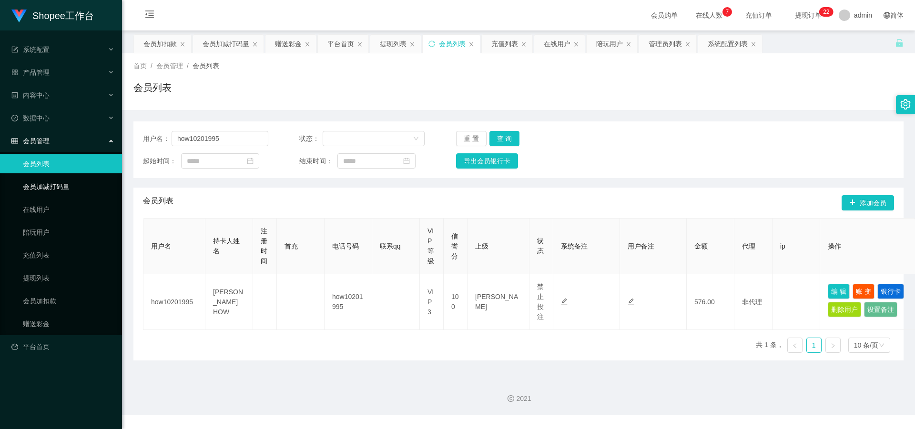
click at [77, 189] on link "会员加减打码量" at bounding box center [68, 186] width 91 height 19
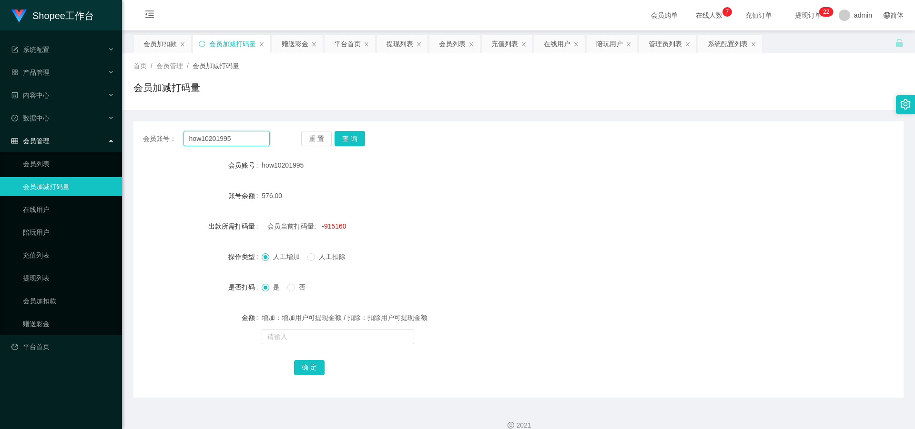
drag, startPoint x: 240, startPoint y: 142, endPoint x: 38, endPoint y: 131, distance: 202.8
click at [38, 131] on section "Shopee工作台 系统配置 产品管理 内容中心 数据中心 会员管理 会员列表 会员加减打码量 在线用户 陪玩用户 充值列表 提现列表 会员加扣款 赠送彩金 …" at bounding box center [457, 221] width 915 height 442
paste input "-300"
drag, startPoint x: 256, startPoint y: 141, endPoint x: 229, endPoint y: 152, distance: 29.7
click at [229, 152] on div "会员账号： how10201995 -300 重 置 查 询 会员账号 how10201995 账号余额 576.00 出款所需打码量 会员当前打码量: -9…" at bounding box center [518, 260] width 770 height 276
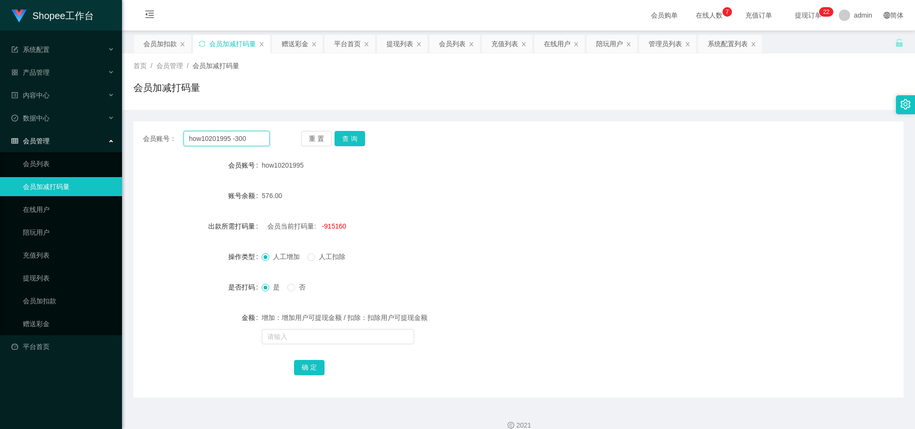
type input "how10201995"
click at [348, 139] on button "查 询" at bounding box center [349, 138] width 30 height 15
click at [39, 168] on link "会员列表" at bounding box center [68, 163] width 91 height 19
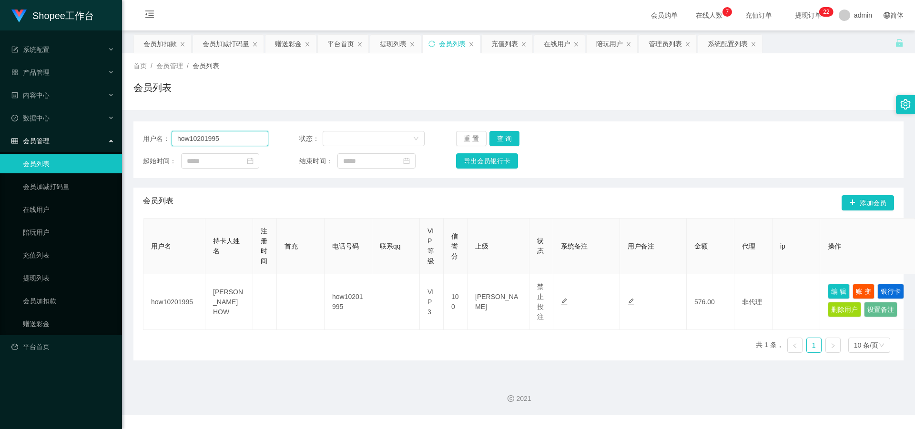
drag, startPoint x: 235, startPoint y: 136, endPoint x: 36, endPoint y: 145, distance: 198.9
click at [36, 145] on section "Shopee工作台 系统配置 产品管理 内容中心 数据中心 会员管理 会员列表 会员加减打码量 在线用户 陪玩用户 充值列表 提现列表 会员加扣款 赠送彩金 …" at bounding box center [457, 207] width 915 height 415
paste input "-300"
drag, startPoint x: 216, startPoint y: 139, endPoint x: 249, endPoint y: 140, distance: 33.4
click at [249, 140] on input "how10201995 -300" at bounding box center [220, 138] width 97 height 15
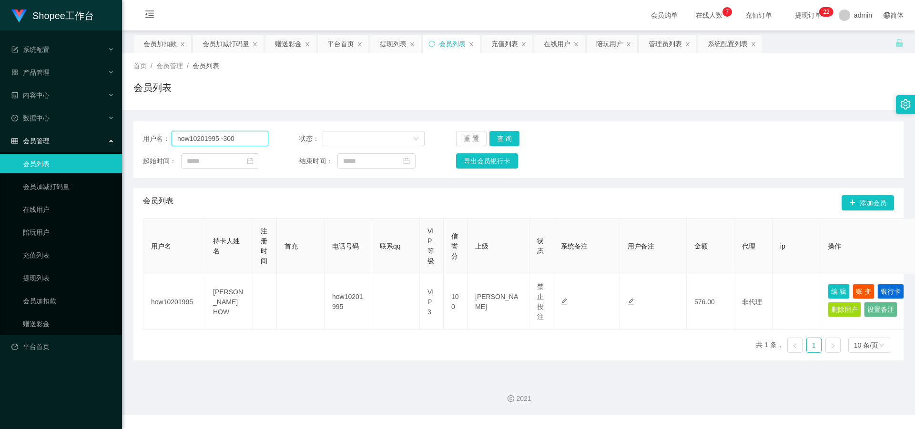
click at [240, 138] on input "how10201995 -300" at bounding box center [220, 138] width 97 height 15
type input "how10201995"
click at [511, 140] on button "查 询" at bounding box center [504, 138] width 30 height 15
click at [511, 140] on button "查 询" at bounding box center [509, 138] width 41 height 15
click at [846, 291] on button "编 辑" at bounding box center [839, 291] width 22 height 15
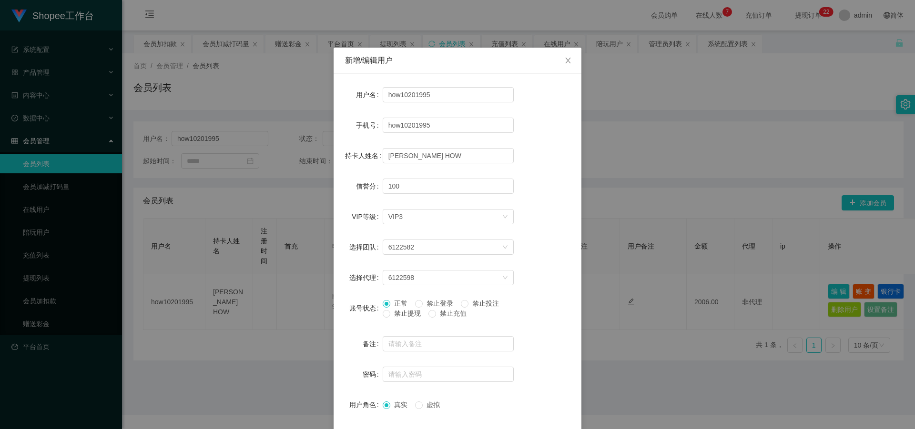
click at [188, 47] on div "新增/编辑用户 用户名 how10201995 手机号 how10201995 持卡人姓名 CHIN HONG HOW 信誉分 100 VIP等级 选择VIP…" at bounding box center [457, 214] width 915 height 429
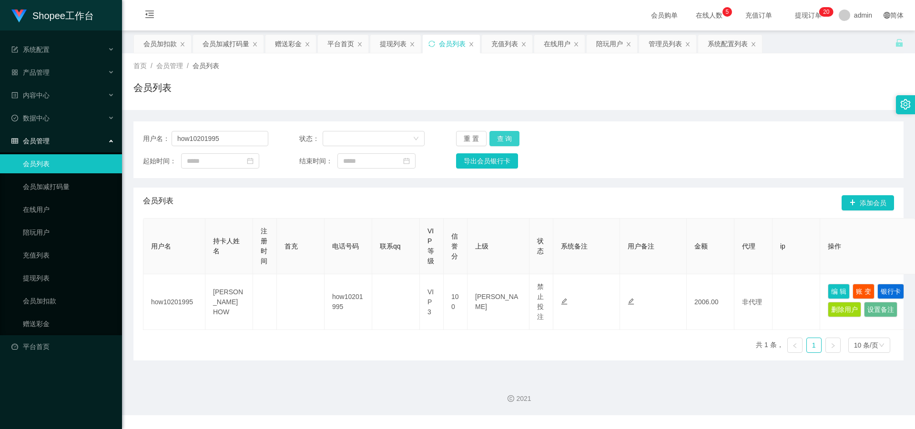
click at [502, 145] on button "查 询" at bounding box center [504, 138] width 30 height 15
drag, startPoint x: 841, startPoint y: 295, endPoint x: 750, endPoint y: 309, distance: 92.1
click at [841, 295] on button "编 辑" at bounding box center [839, 291] width 22 height 15
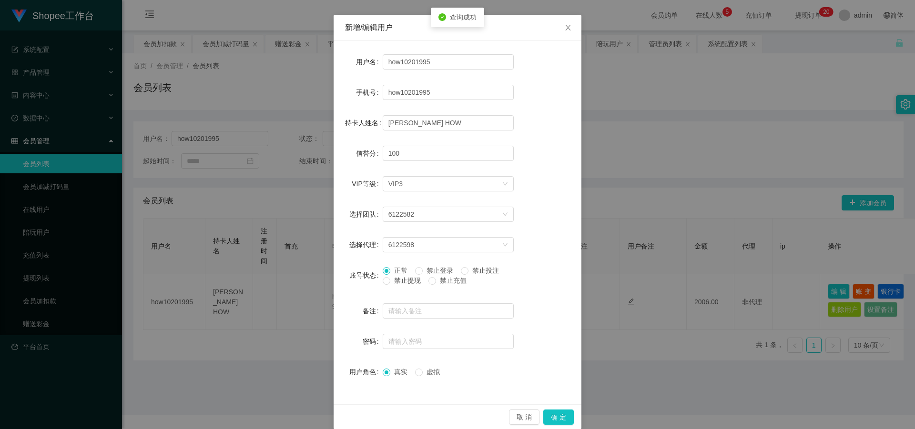
scroll to position [45, 0]
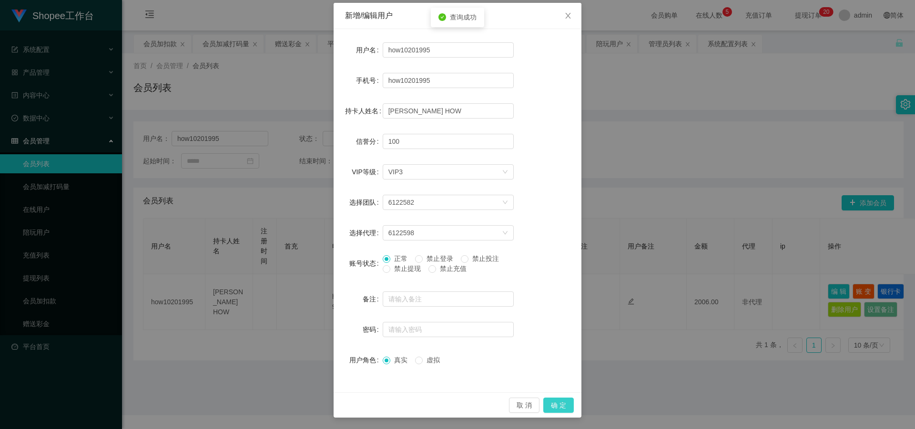
click at [563, 408] on button "确 定" at bounding box center [558, 405] width 30 height 15
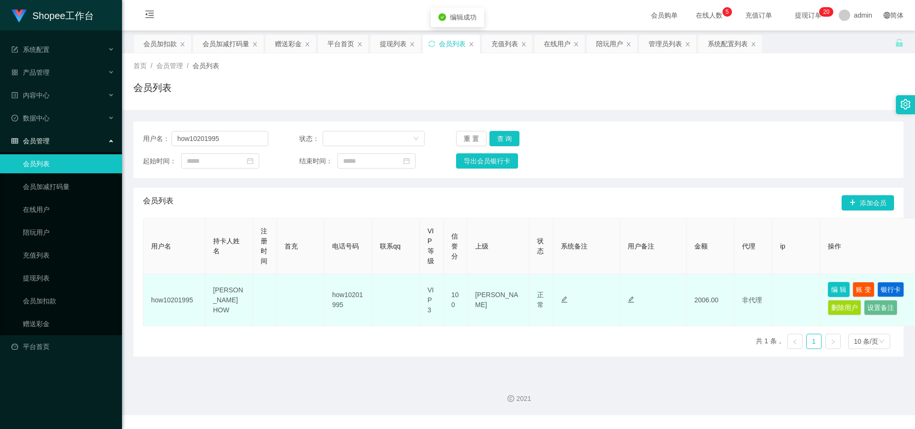
click at [836, 291] on button "编 辑" at bounding box center [839, 289] width 22 height 15
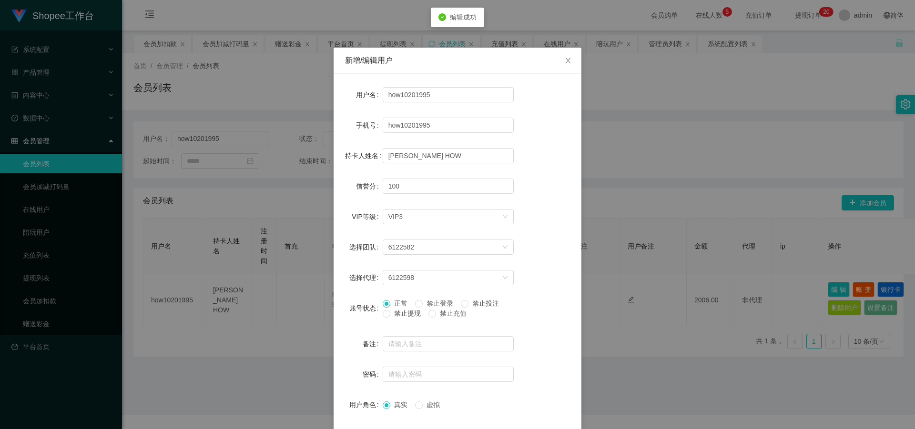
click at [679, 172] on div "新增/编辑用户 用户名 how10201995 手机号 how10201995 持卡人姓名 CHIN HONG HOW 信誉分 100 VIP等级 选择VIP…" at bounding box center [457, 214] width 915 height 429
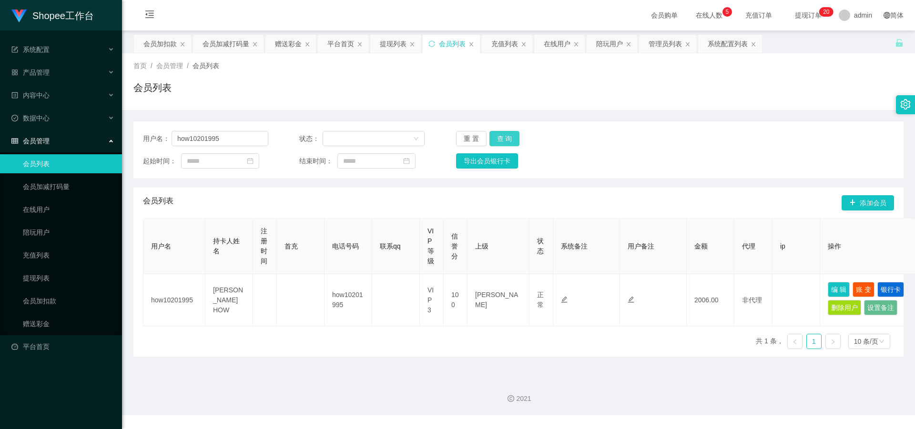
click at [513, 136] on button "查 询" at bounding box center [504, 138] width 30 height 15
click at [504, 137] on button "查 询" at bounding box center [504, 138] width 30 height 15
click at [504, 137] on div "重 置 查 询" at bounding box center [518, 138] width 125 height 15
click at [504, 137] on button "查 询" at bounding box center [504, 138] width 30 height 15
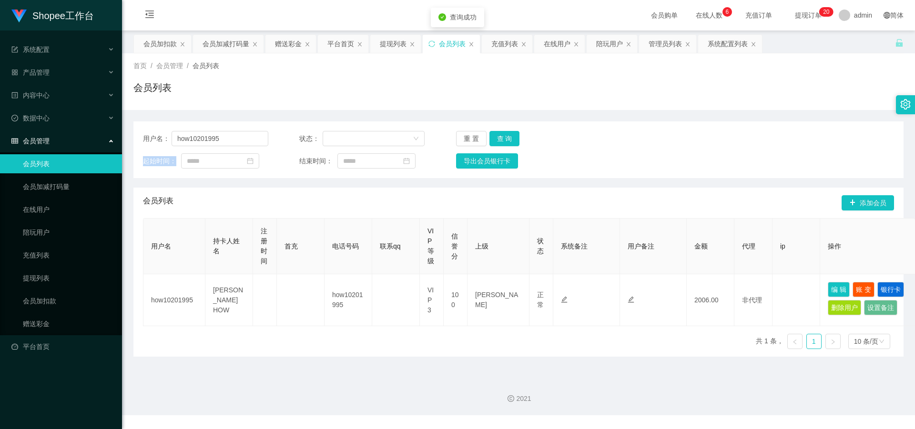
click at [504, 137] on div "重 置 查 询" at bounding box center [518, 138] width 125 height 15
click at [497, 136] on button "查 询" at bounding box center [504, 138] width 30 height 15
drag, startPoint x: 230, startPoint y: 136, endPoint x: 138, endPoint y: 129, distance: 92.7
click at [138, 129] on div "用户名： how10201995 状态： 重 置 查 询 起始时间： 结束时间： 导出会员银行卡" at bounding box center [518, 150] width 770 height 57
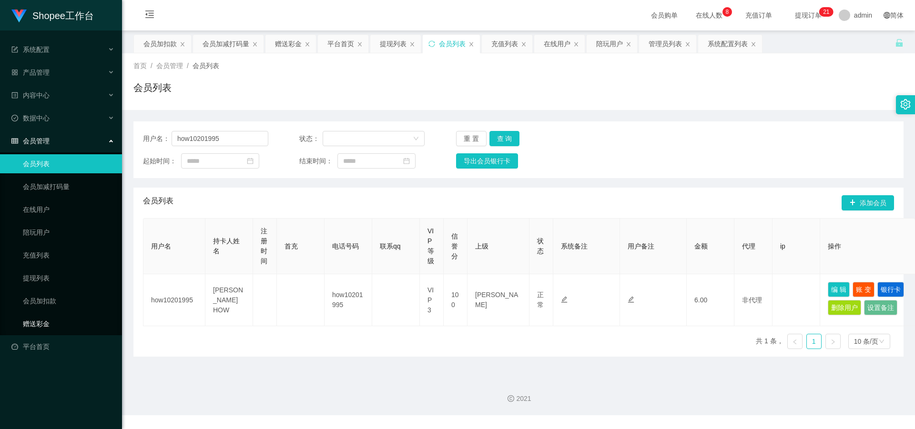
click at [42, 329] on link "赠送彩金" at bounding box center [68, 323] width 91 height 19
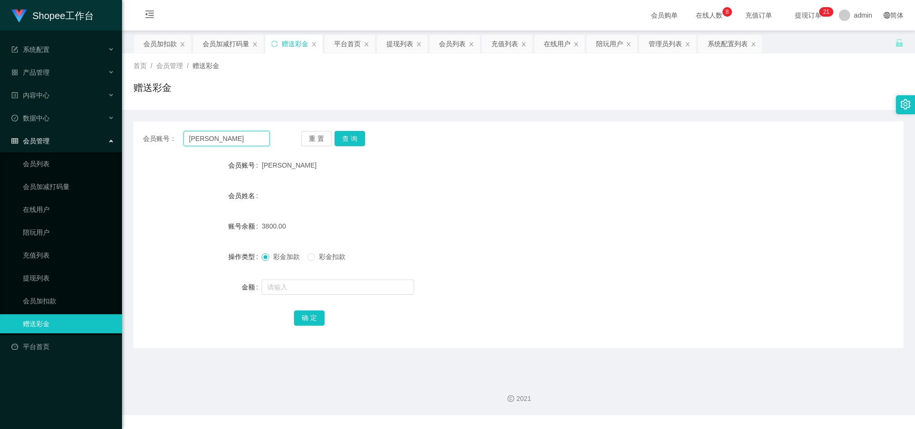
drag, startPoint x: 244, startPoint y: 139, endPoint x: 109, endPoint y: 132, distance: 136.0
click at [84, 133] on section "Shopee工作台 系统配置 产品管理 内容中心 数据中心 会员管理 会员列表 会员加减打码量 在线用户 陪玩用户 充值列表 提现列表 会员加扣款 赠送彩金 …" at bounding box center [457, 207] width 915 height 415
paste input "how10201995"
type input "how10201995"
click at [341, 139] on button "查 询" at bounding box center [349, 138] width 30 height 15
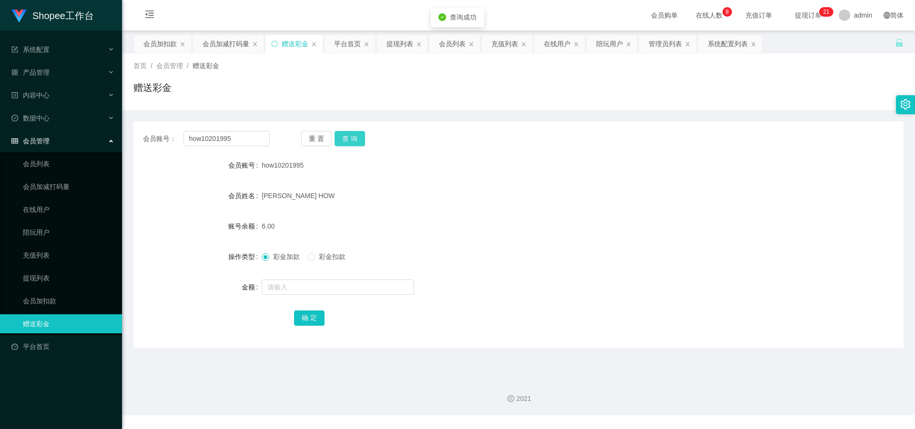
click at [341, 138] on button "查 询" at bounding box center [349, 138] width 30 height 15
click at [315, 298] on form "会员账号 how10201995 会员姓名 CHIN HONG HOW 账号余额 6.00 操作类型 彩金加款 彩金扣款 金额 确 定" at bounding box center [518, 242] width 770 height 172
click at [348, 132] on button "查 询" at bounding box center [349, 138] width 30 height 15
click at [305, 283] on input "text" at bounding box center [338, 287] width 152 height 15
type input "2000"
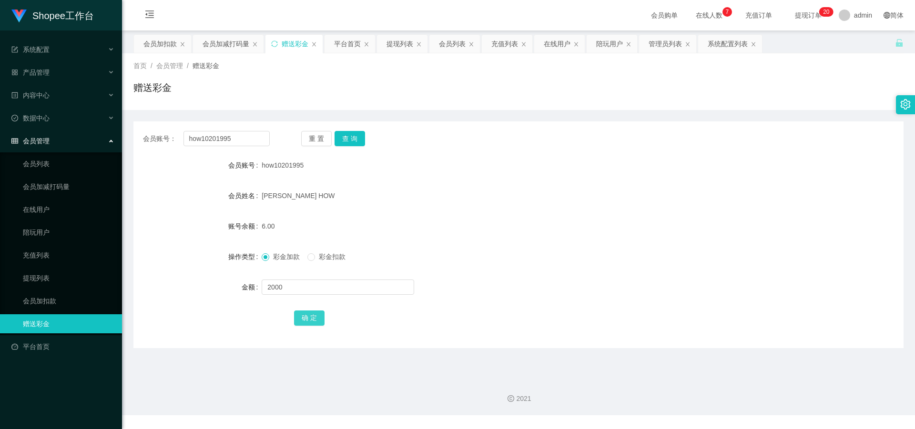
click at [310, 321] on button "确 定" at bounding box center [309, 318] width 30 height 15
drag, startPoint x: 214, startPoint y: 139, endPoint x: 118, endPoint y: 136, distance: 96.3
click at [113, 135] on section "Shopee工作台 系统配置 产品管理 内容中心 数据中心 会员管理 会员列表 会员加减打码量 在线用户 陪玩用户 充值列表 提现列表 会员加扣款 赠送彩金 …" at bounding box center [457, 207] width 915 height 415
click at [345, 138] on button "查 询" at bounding box center [349, 138] width 30 height 15
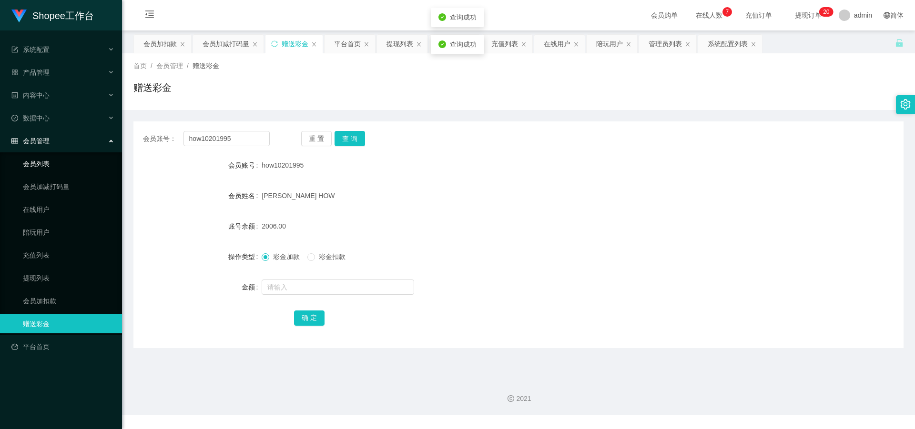
click at [23, 166] on link "会员列表" at bounding box center [68, 163] width 91 height 19
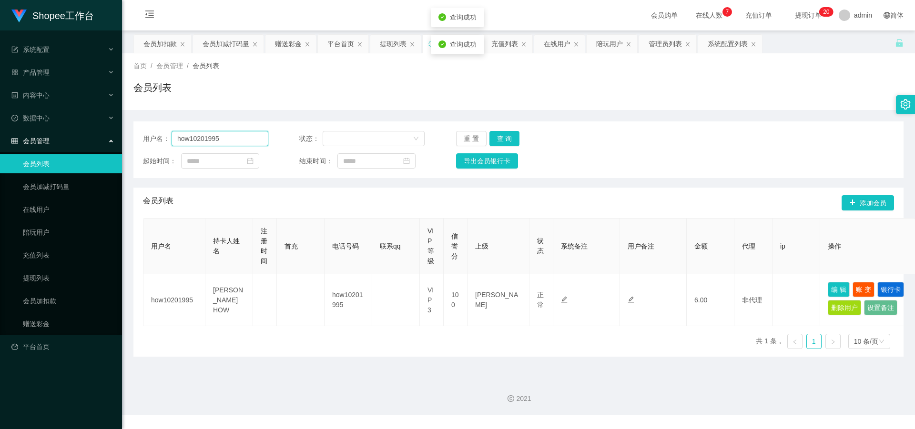
drag, startPoint x: 219, startPoint y: 136, endPoint x: 101, endPoint y: 135, distance: 117.2
click at [64, 134] on section "Shopee工作台 系统配置 产品管理 内容中心 数据中心 会员管理 会员列表 会员加减打码量 在线用户 陪玩用户 充值列表 提现列表 会员加扣款 赠送彩金 …" at bounding box center [457, 207] width 915 height 415
click at [496, 138] on button "查 询" at bounding box center [504, 138] width 30 height 15
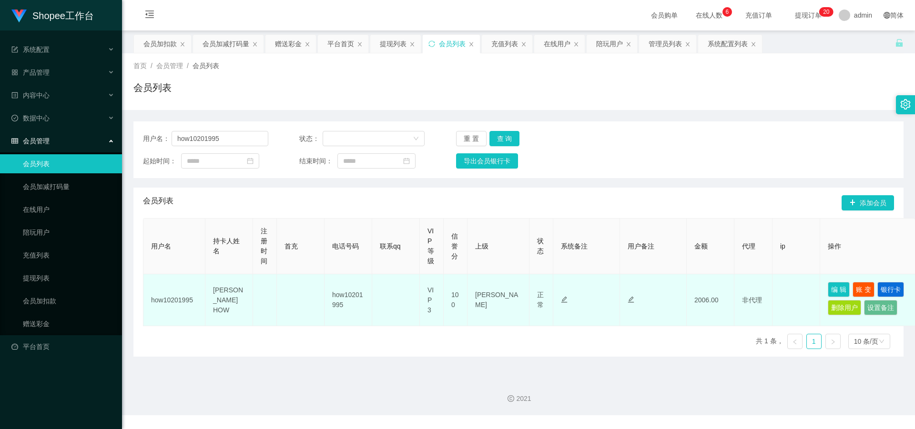
click at [175, 300] on td "how10201995" at bounding box center [174, 300] width 62 height 52
copy td "how10201995"
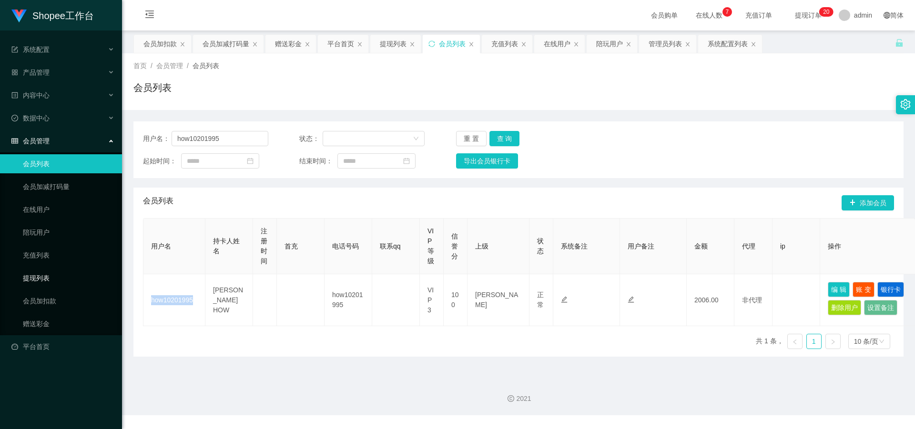
click at [46, 277] on link "提现列表" at bounding box center [68, 278] width 91 height 19
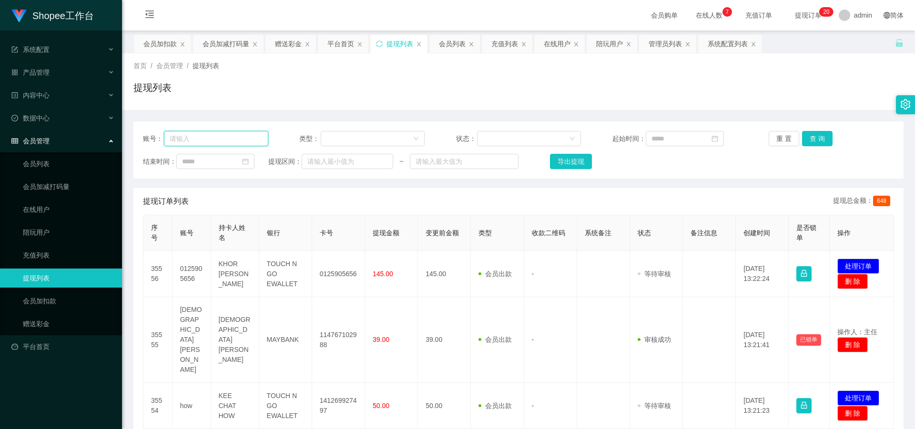
click at [209, 145] on input "text" at bounding box center [216, 138] width 104 height 15
paste input "how10201995"
type input "how10201995"
click at [821, 138] on button "查 询" at bounding box center [817, 138] width 30 height 15
click at [820, 138] on div "重 置 查 询" at bounding box center [831, 138] width 125 height 15
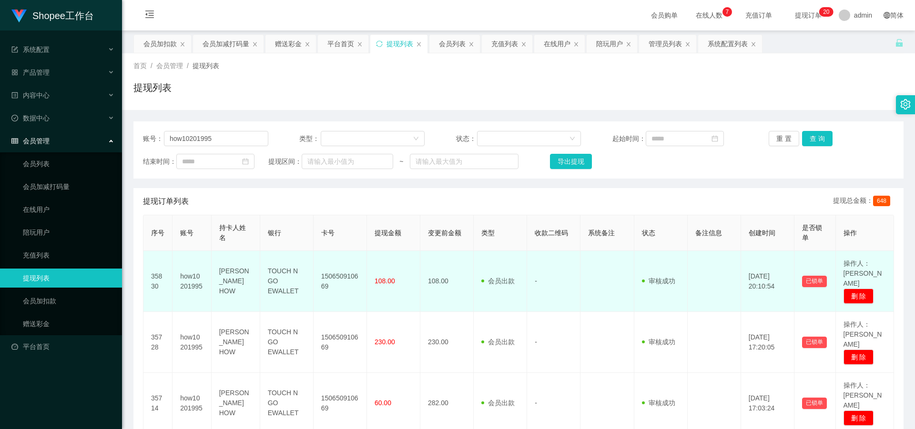
click at [330, 272] on td "150650910669" at bounding box center [340, 281] width 53 height 61
copy td "150650910669"
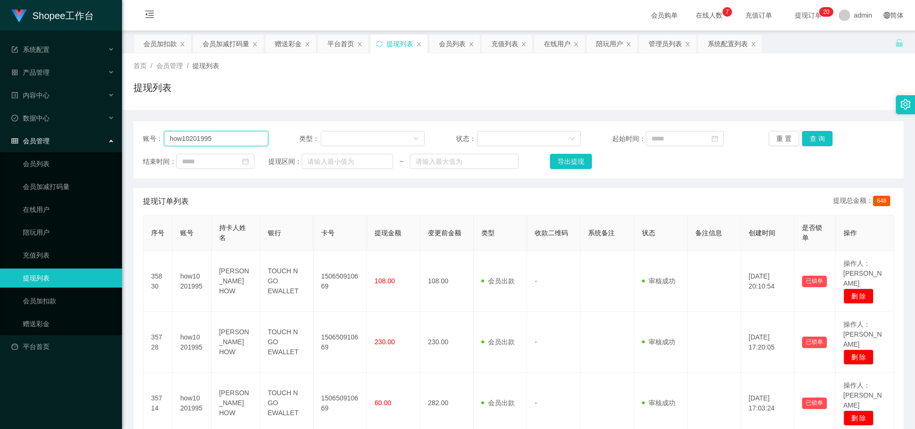
click at [229, 140] on input "how10201995" at bounding box center [216, 138] width 104 height 15
drag, startPoint x: 215, startPoint y: 139, endPoint x: 69, endPoint y: 134, distance: 146.9
click at [810, 140] on button "查 询" at bounding box center [817, 138] width 30 height 15
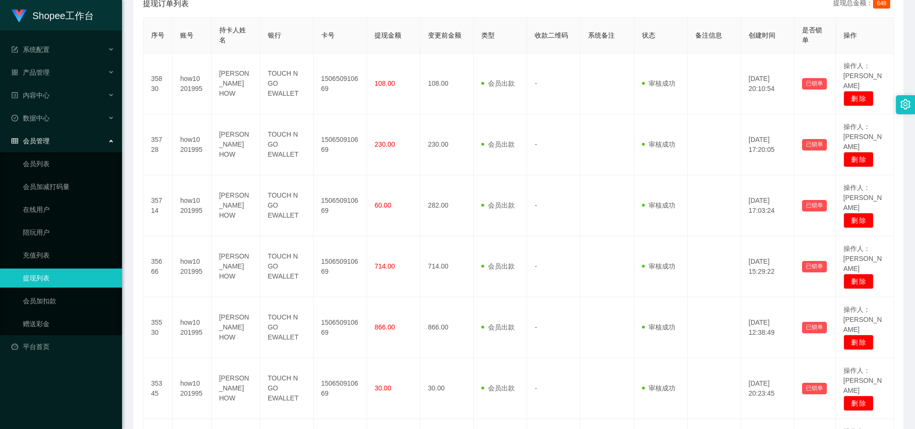
scroll to position [116, 0]
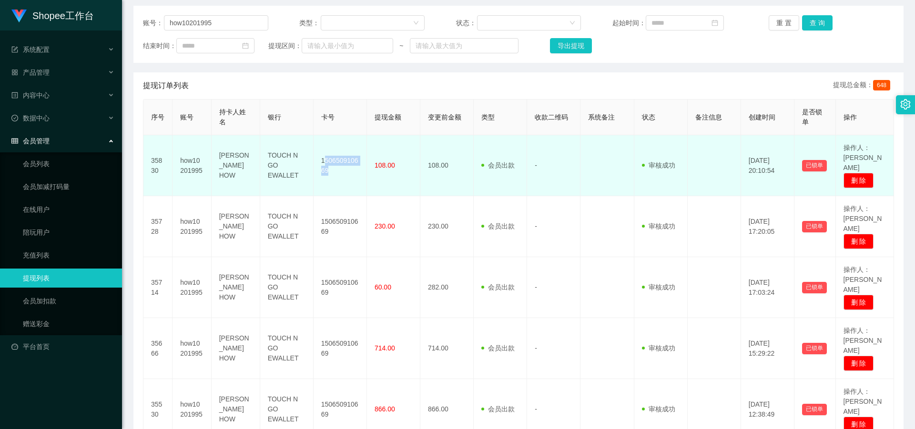
drag, startPoint x: 323, startPoint y: 154, endPoint x: 339, endPoint y: 165, distance: 19.6
click at [339, 165] on td "150650910669" at bounding box center [340, 165] width 53 height 61
drag, startPoint x: 321, startPoint y: 152, endPoint x: 336, endPoint y: 163, distance: 18.8
click at [336, 163] on td "150650910669" at bounding box center [340, 165] width 53 height 61
copy td "150650910669"
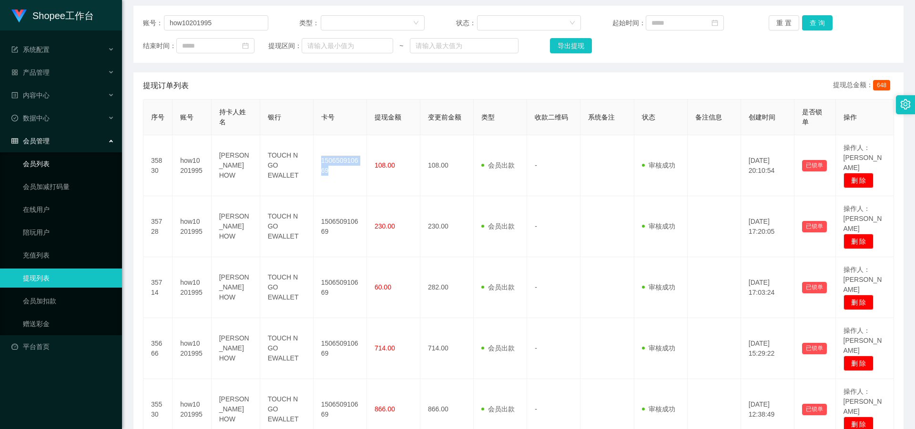
click at [43, 165] on link "会员列表" at bounding box center [68, 163] width 91 height 19
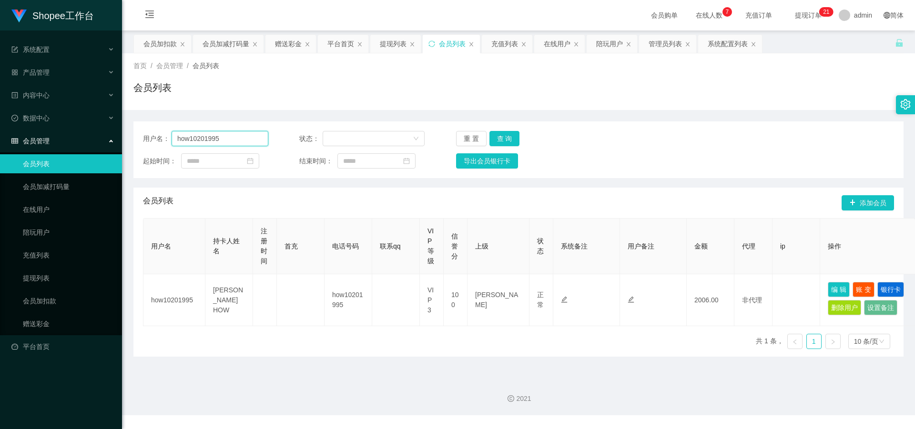
click at [245, 140] on input "how10201995" at bounding box center [220, 138] width 97 height 15
click at [398, 140] on div at bounding box center [370, 139] width 84 height 14
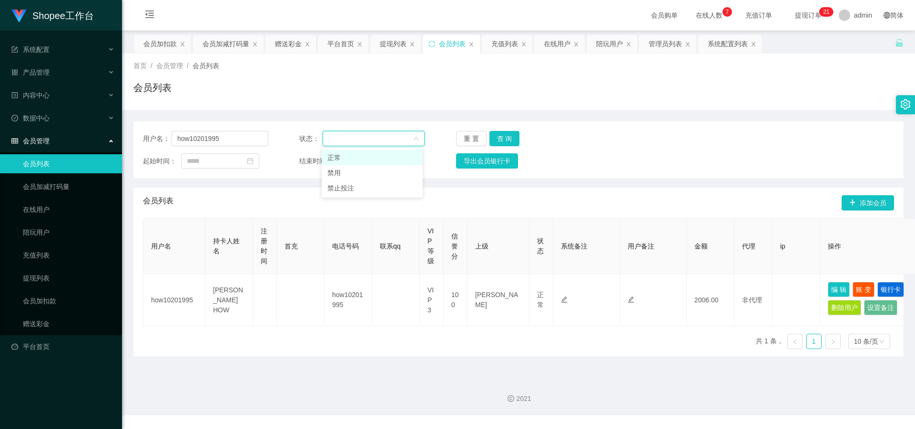
click at [392, 137] on div at bounding box center [370, 139] width 84 height 14
click at [487, 161] on button "导出会员银行卡" at bounding box center [487, 160] width 62 height 15
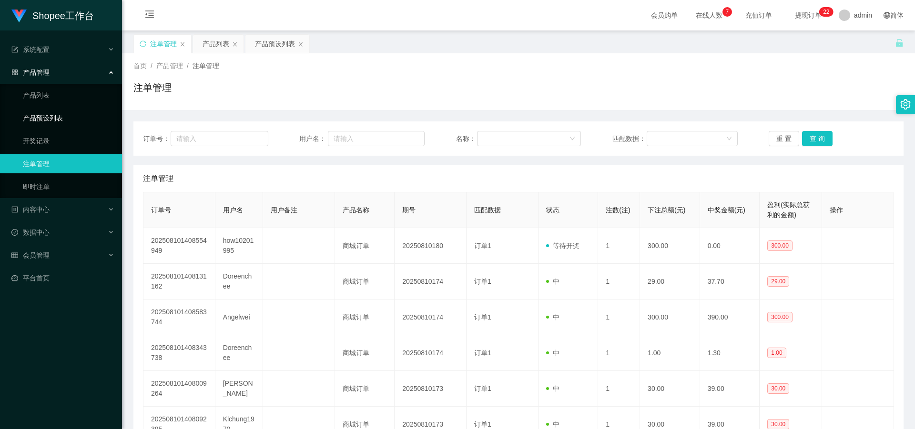
click at [49, 120] on link "产品预设列表" at bounding box center [68, 118] width 91 height 19
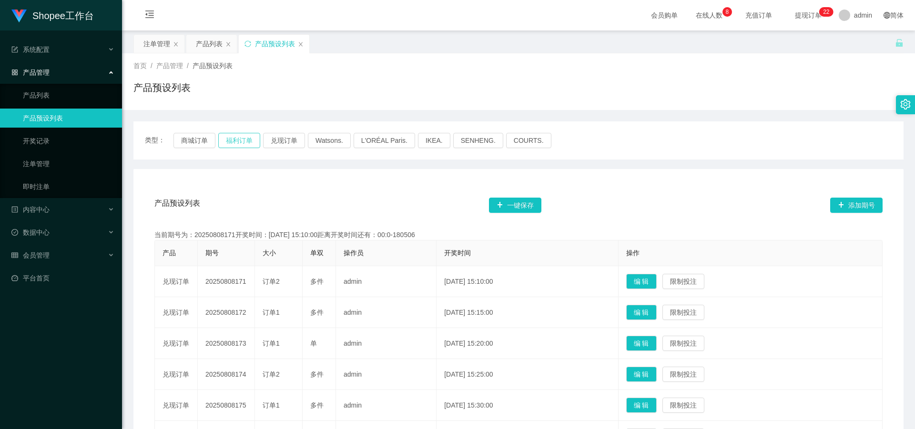
click at [234, 142] on button "福利订单" at bounding box center [239, 140] width 42 height 15
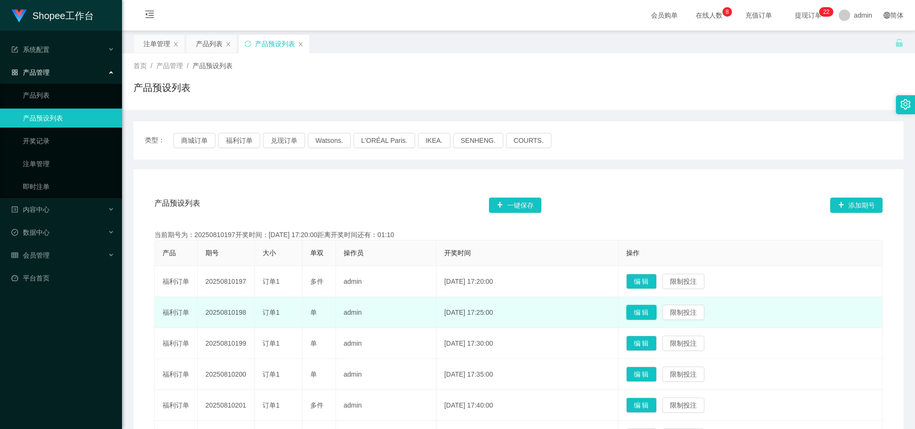
drag, startPoint x: 659, startPoint y: 314, endPoint x: 592, endPoint y: 317, distance: 66.3
click at [657, 314] on button "编 辑" at bounding box center [641, 312] width 30 height 15
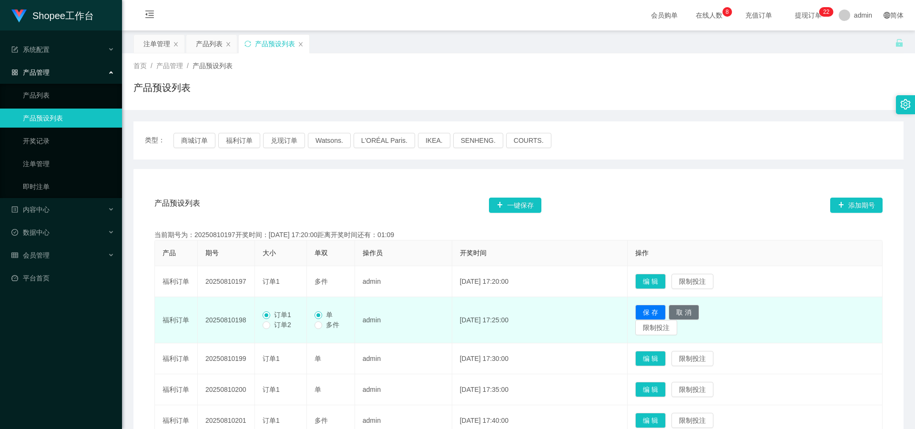
click at [271, 326] on span "订单2" at bounding box center [282, 325] width 25 height 8
click at [657, 315] on button "保 存" at bounding box center [650, 312] width 30 height 15
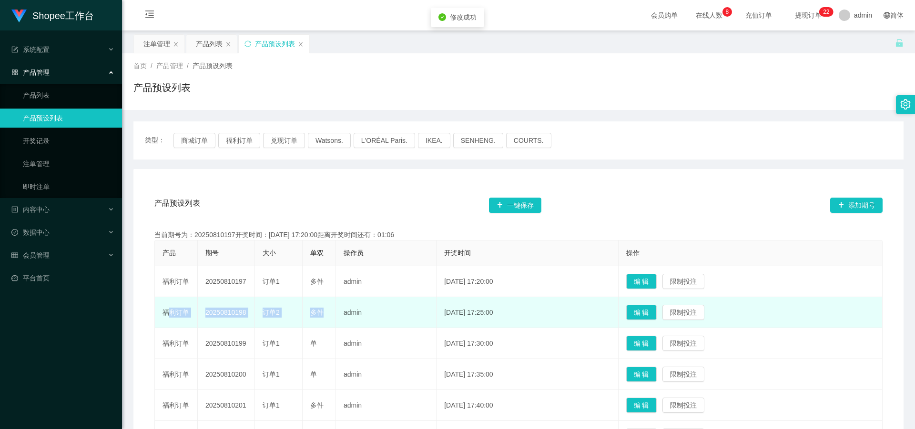
drag, startPoint x: 163, startPoint y: 314, endPoint x: 328, endPoint y: 318, distance: 165.4
click at [328, 318] on tr "福利订单 20250810198 订单2 多件 admin [DATE] 17:25:00 编 辑 限制投注" at bounding box center [519, 312] width 728 height 31
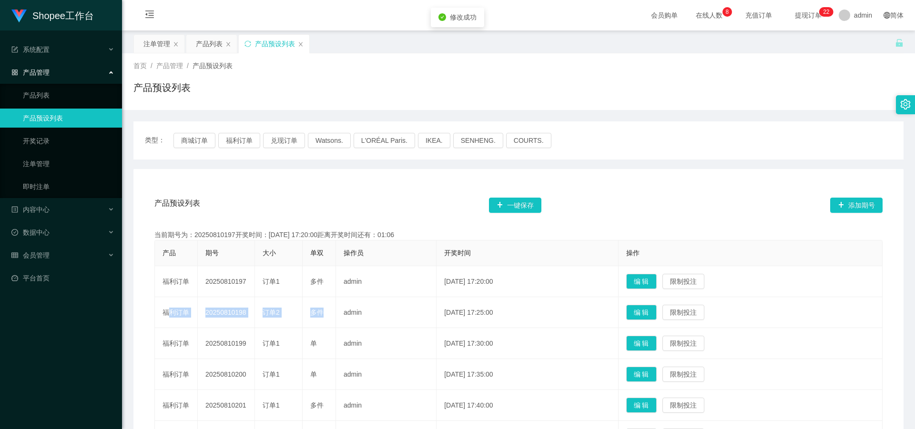
copy tr "福利订单 20250810198 订单2 多件"
click at [238, 147] on button "福利订单" at bounding box center [239, 140] width 42 height 15
drag, startPoint x: 694, startPoint y: 179, endPoint x: 288, endPoint y: 32, distance: 432.0
click at [694, 178] on div "产品预设列表 一键保存 添加期号 当前期号为：20250810198开奖时间：[DATE] 17:25:00距离开奖时间还有：03:12 产品 期号 大小 单…" at bounding box center [518, 393] width 770 height 449
click at [34, 165] on link "注单管理" at bounding box center [68, 163] width 91 height 19
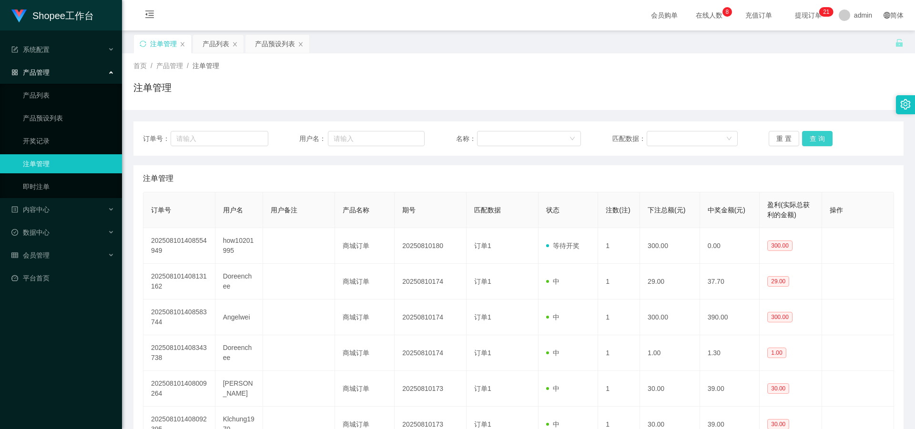
click at [821, 142] on button "查 询" at bounding box center [817, 138] width 30 height 15
click at [821, 143] on button "查 询" at bounding box center [822, 138] width 41 height 15
click at [821, 144] on div "重 置 查 询" at bounding box center [831, 138] width 125 height 15
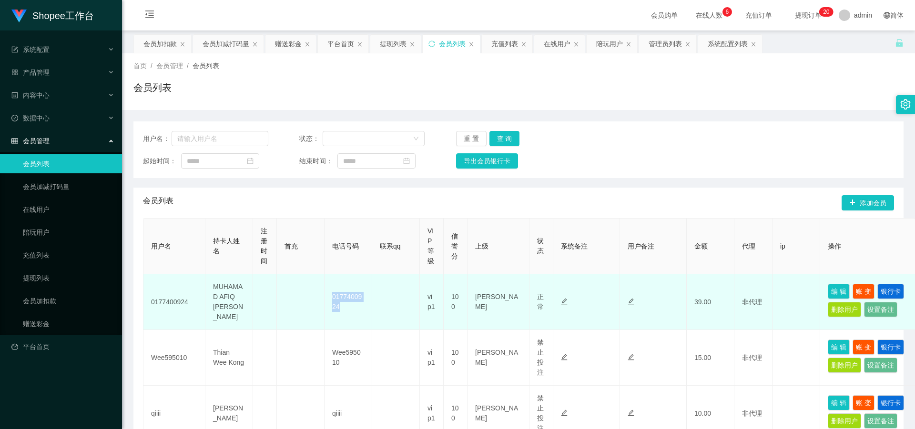
drag, startPoint x: 333, startPoint y: 299, endPoint x: 352, endPoint y: 308, distance: 21.3
click at [341, 314] on td "0177400924" at bounding box center [348, 302] width 48 height 56
copy td "0177400924"
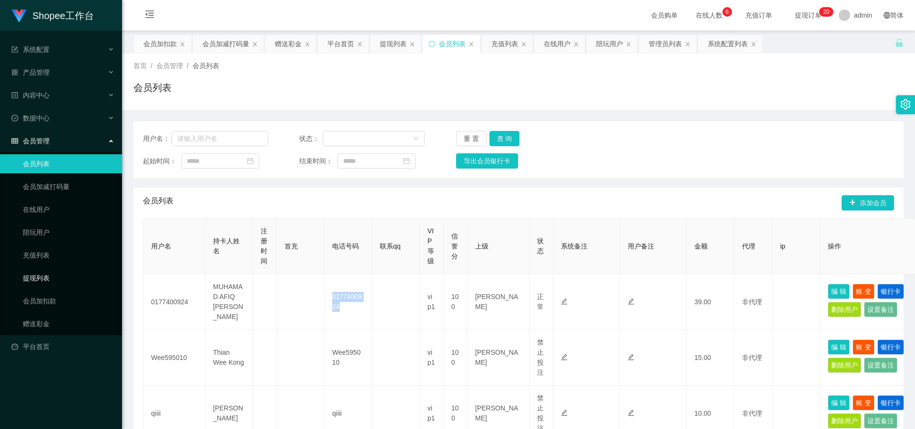
click at [41, 278] on link "提现列表" at bounding box center [68, 278] width 91 height 19
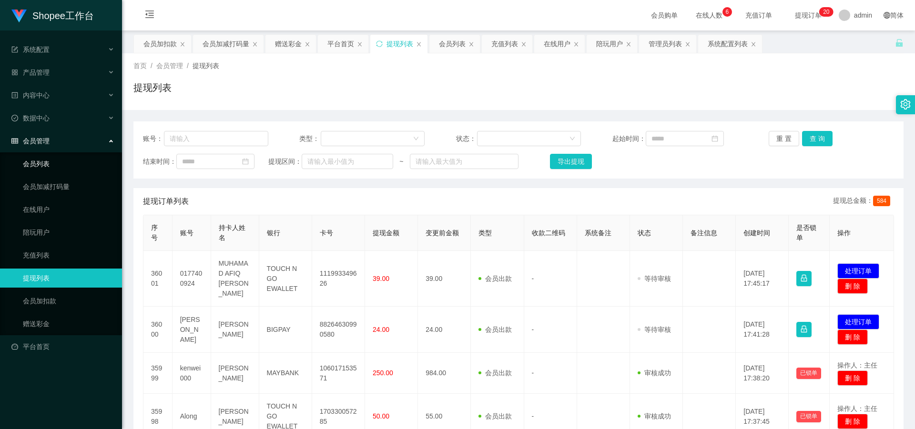
click at [61, 163] on link "会员列表" at bounding box center [68, 163] width 91 height 19
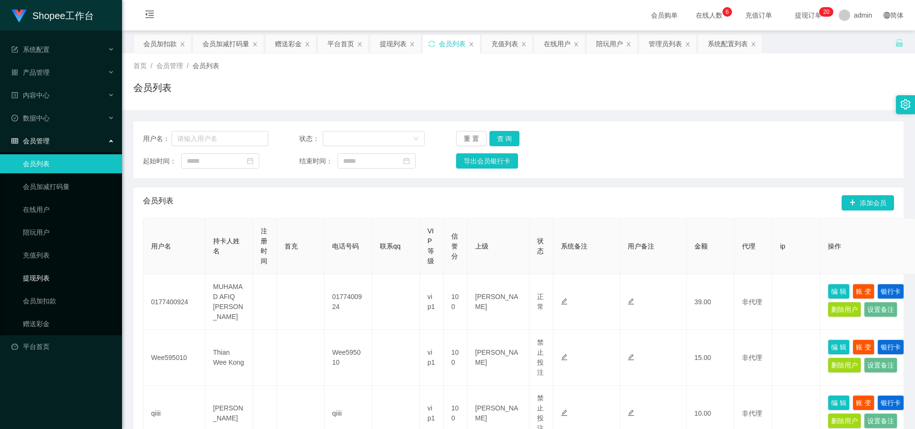
click at [33, 275] on link "提现列表" at bounding box center [68, 278] width 91 height 19
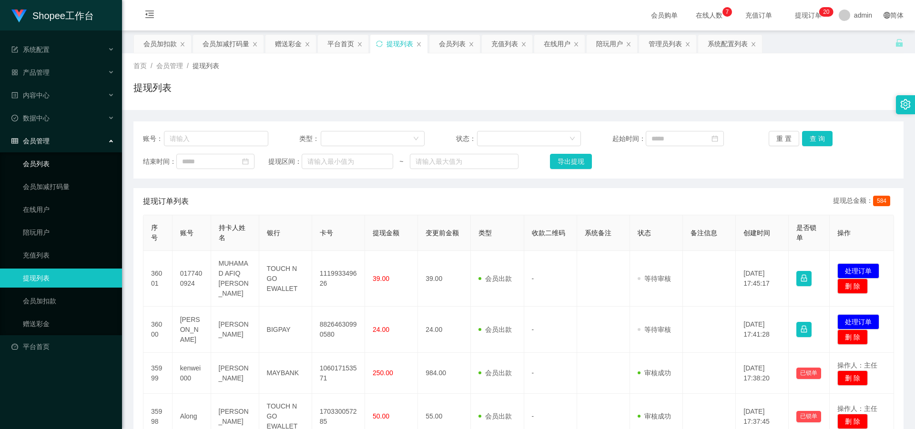
click at [50, 169] on link "会员列表" at bounding box center [68, 163] width 91 height 19
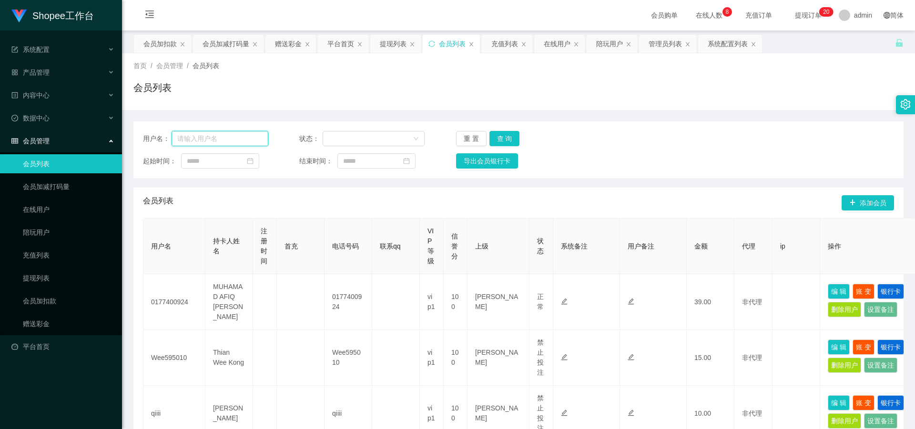
click at [209, 139] on input "text" at bounding box center [220, 138] width 97 height 15
paste input "how10201995"
click at [497, 138] on button "查 询" at bounding box center [504, 138] width 30 height 15
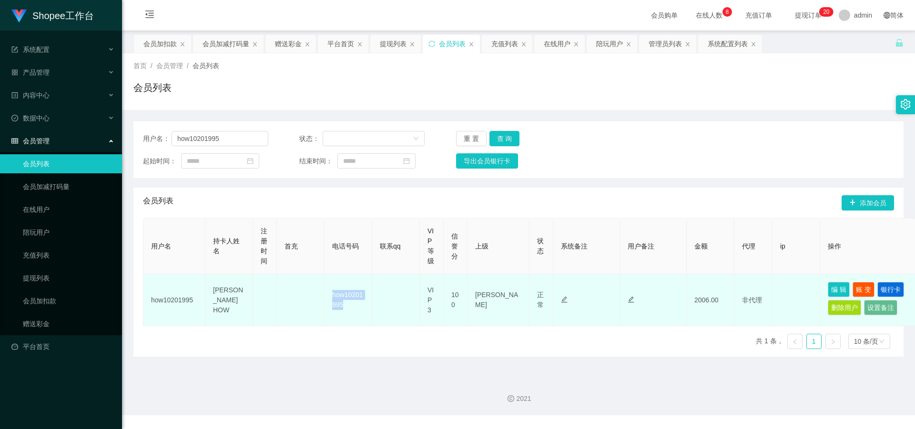
drag, startPoint x: 332, startPoint y: 293, endPoint x: 351, endPoint y: 304, distance: 22.1
click at [351, 304] on td "how10201995" at bounding box center [348, 300] width 48 height 52
copy td "how10201995"
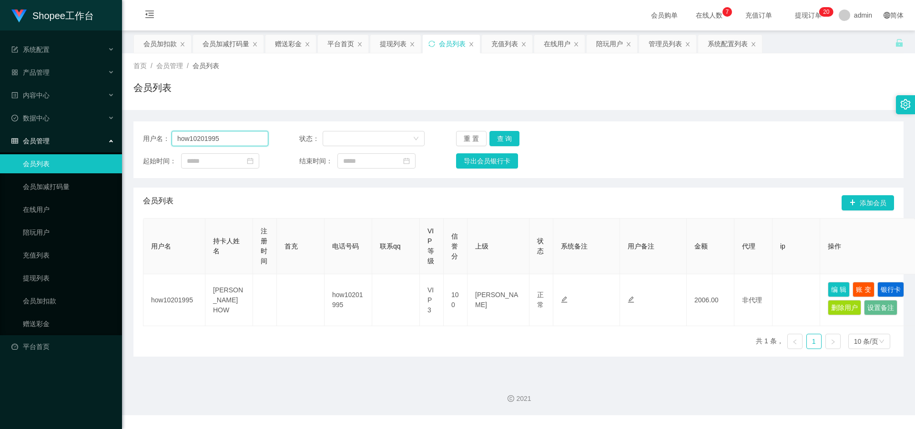
drag, startPoint x: 200, startPoint y: 137, endPoint x: 41, endPoint y: 132, distance: 158.7
click at [39, 132] on section "Shopee工作台 系统配置 产品管理 内容中心 数据中心 会员管理 会员列表 会员加减打码量 在线用户 陪玩用户 充值列表 提现列表 会员加扣款 赠送彩金 …" at bounding box center [457, 207] width 915 height 415
paste input "jamestan"
click at [510, 137] on button "查 询" at bounding box center [504, 138] width 30 height 15
drag, startPoint x: 236, startPoint y: 142, endPoint x: 54, endPoint y: 128, distance: 182.5
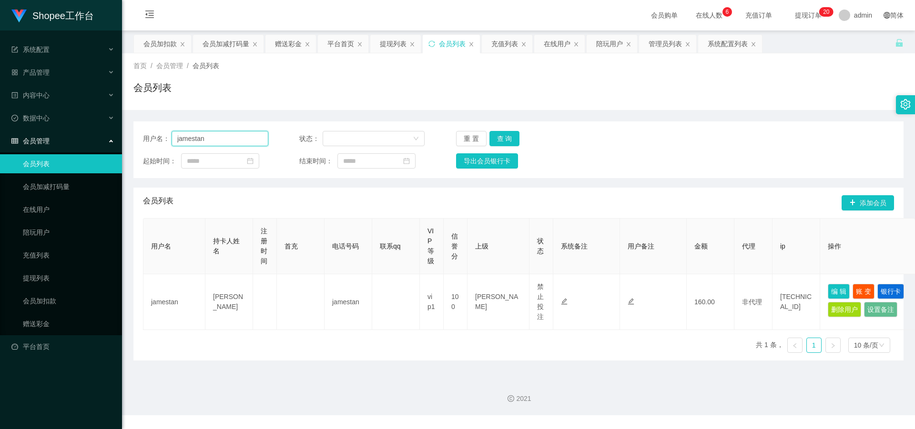
click at [54, 128] on section "Shopee工作台 系统配置 产品管理 内容中心 数据中心 会员管理 会员列表 会员加减打码量 在线用户 陪玩用户 充值列表 提现列表 会员加扣款 赠送彩金 …" at bounding box center [457, 207] width 915 height 415
paste input "how10201995"
type input "how10201995"
click at [510, 136] on button "查 询" at bounding box center [504, 138] width 30 height 15
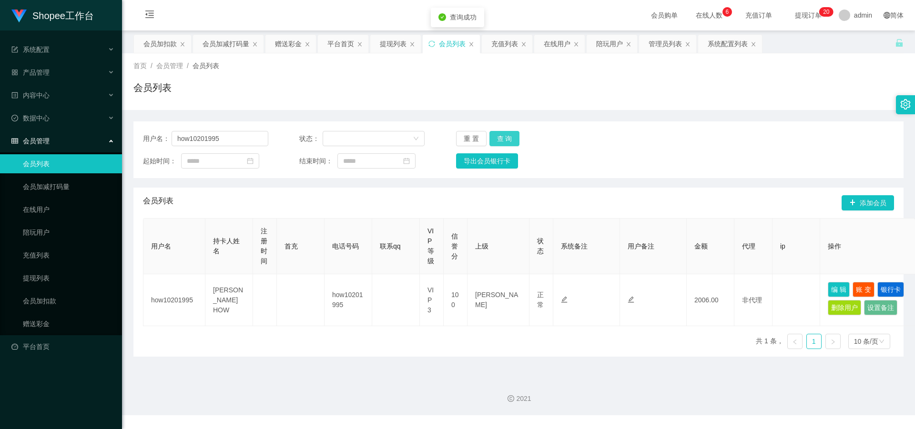
click at [510, 136] on button "查 询" at bounding box center [504, 138] width 30 height 15
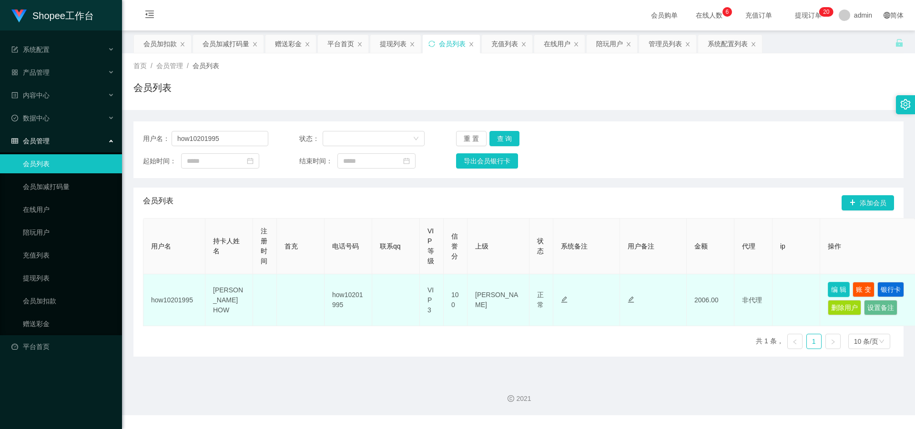
click at [836, 292] on button "编 辑" at bounding box center [839, 289] width 22 height 15
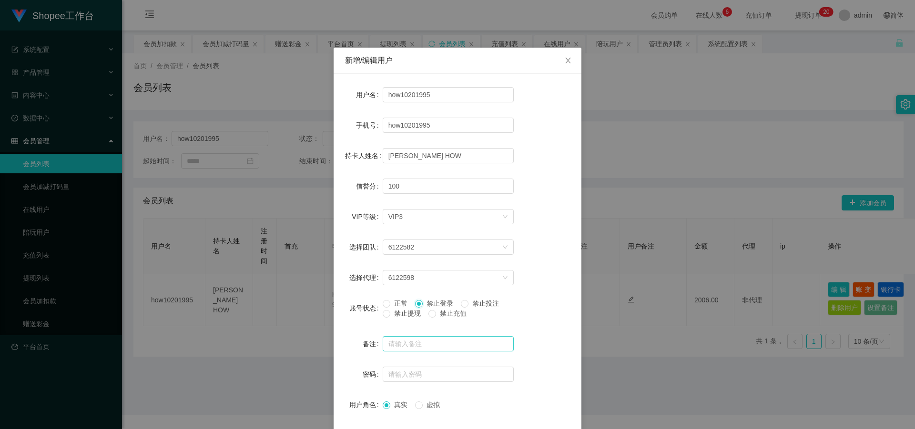
scroll to position [45, 0]
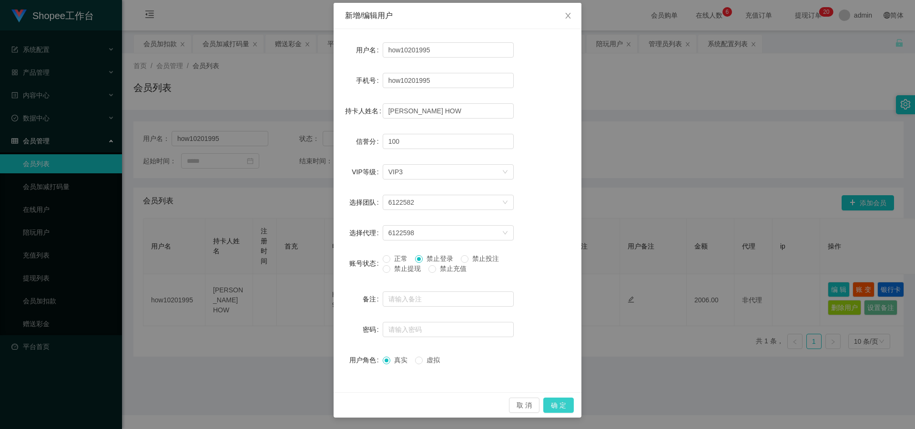
click at [559, 406] on button "确 定" at bounding box center [558, 405] width 30 height 15
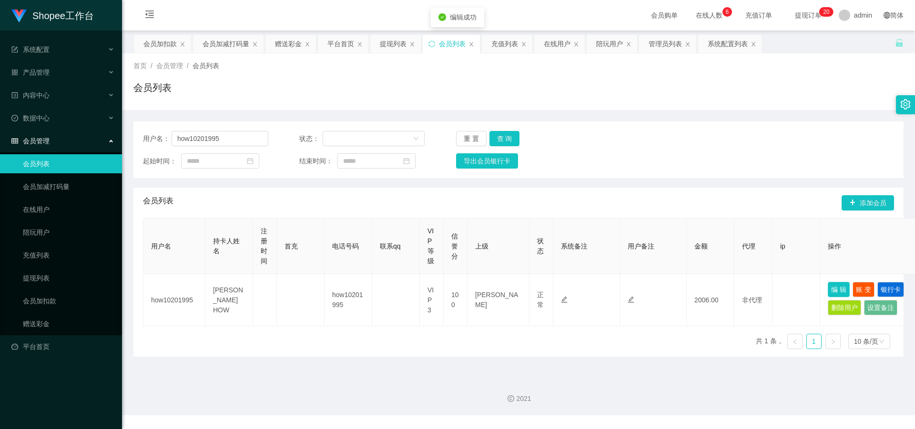
scroll to position [0, 0]
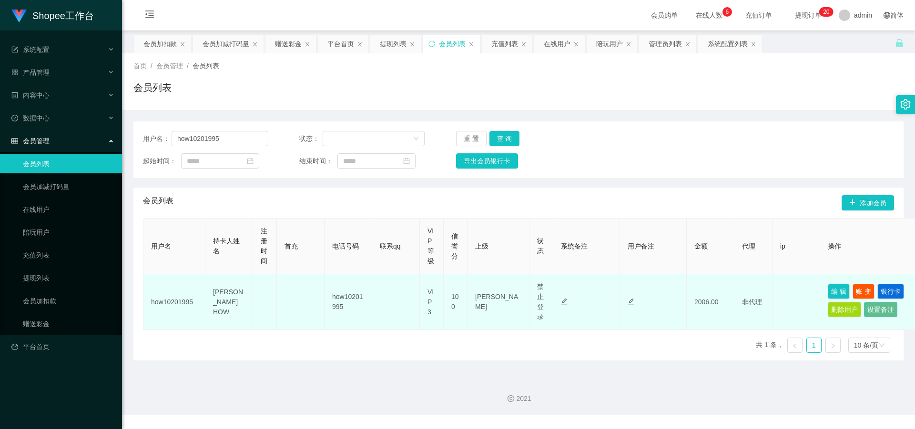
click at [879, 311] on button "设置备注" at bounding box center [880, 309] width 33 height 15
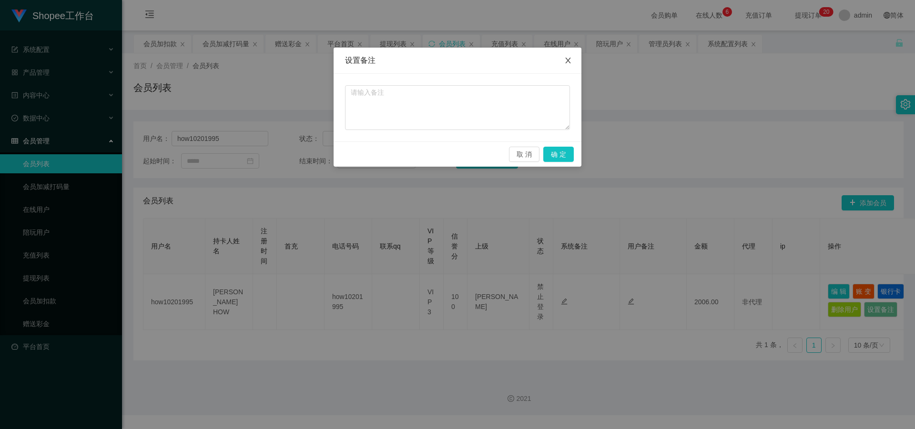
click at [570, 62] on icon "图标: close" at bounding box center [568, 61] width 8 height 8
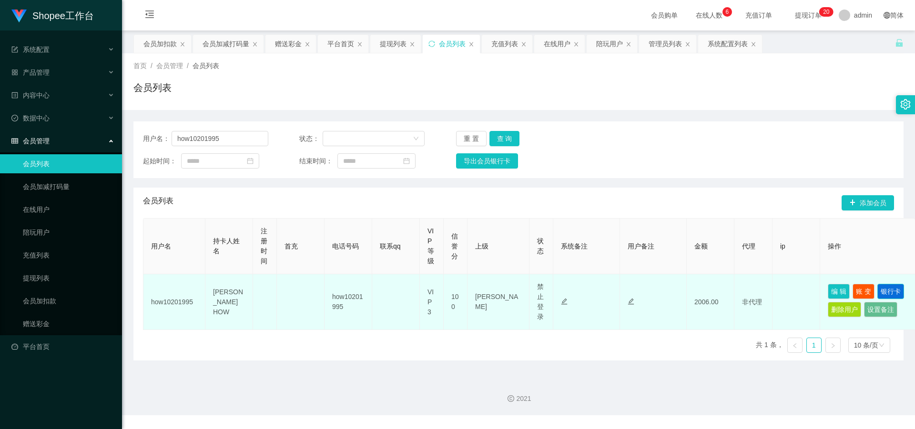
click at [897, 288] on button "银行卡" at bounding box center [890, 291] width 27 height 15
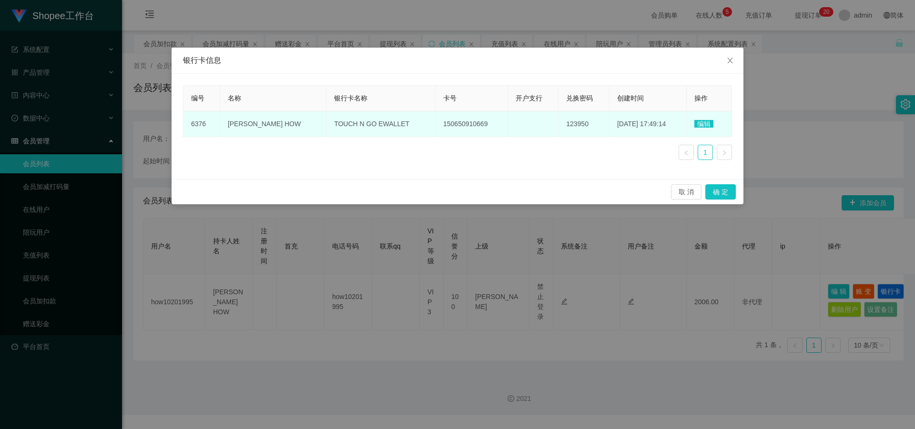
click at [443, 124] on span "150650910669" at bounding box center [465, 124] width 44 height 8
copy span "150650910669"
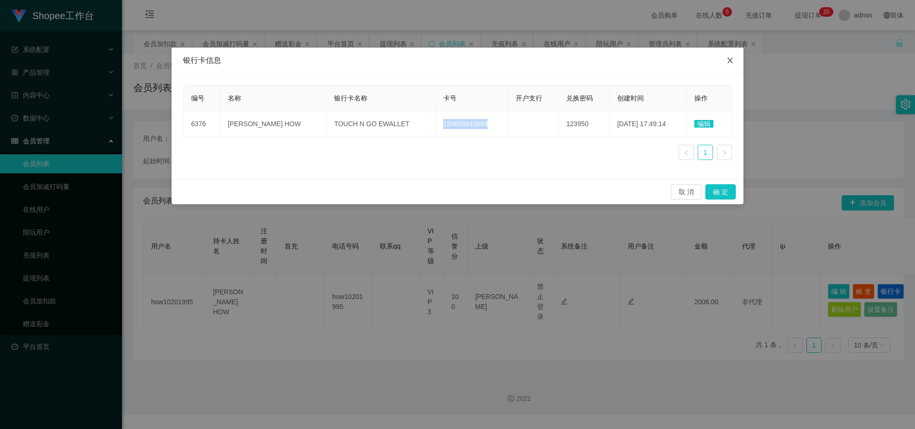
click at [730, 59] on icon "图标: close" at bounding box center [730, 61] width 8 height 8
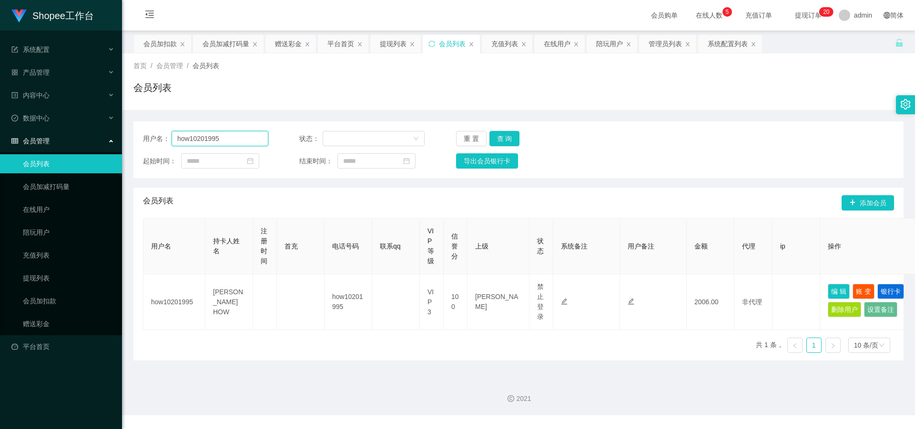
drag, startPoint x: 229, startPoint y: 142, endPoint x: 88, endPoint y: 138, distance: 140.6
click at [88, 138] on section "Shopee工作台 系统配置 产品管理 内容中心 数据中心 会员管理 会员列表 会员加减打码量 在线用户 陪玩用户 充值列表 提现列表 会员加扣款 赠送彩金 …" at bounding box center [457, 207] width 915 height 415
paste input "Memey189"
type input "Memey189"
click at [497, 138] on button "查 询" at bounding box center [504, 138] width 30 height 15
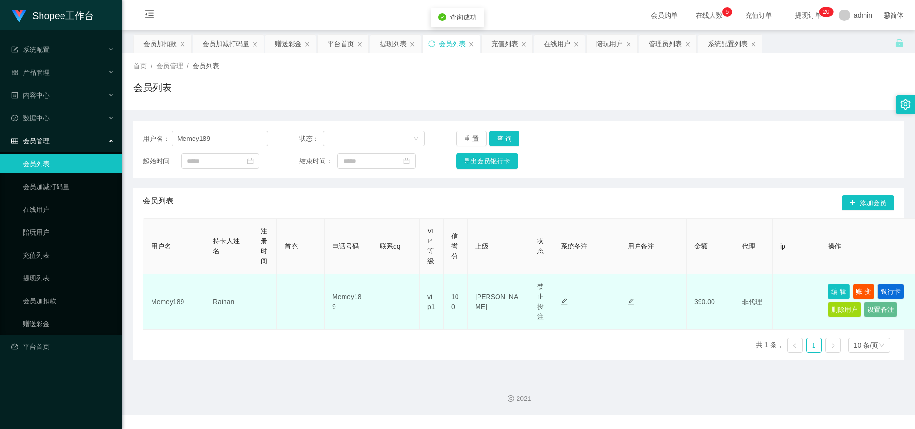
click at [838, 293] on button "编 辑" at bounding box center [839, 291] width 22 height 15
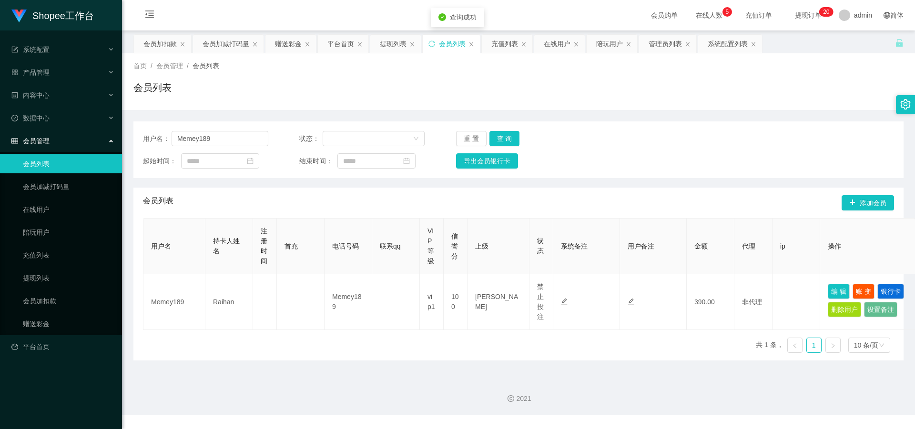
type input "Memey189"
type input "Raihan"
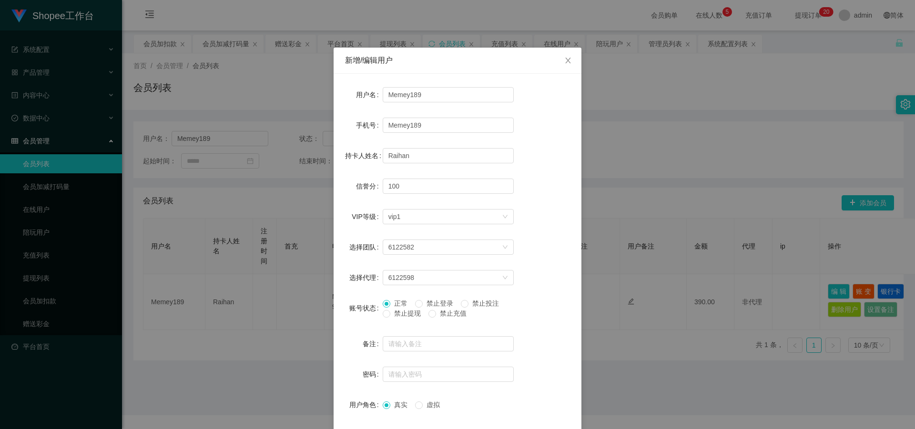
click at [699, 162] on div "新增/编辑用户 用户名 Memey189 手机号 Memey189 持卡人姓名 Raihan 信誉分 100 VIP等级 选择VIP等级 vip1 选择团队 …" at bounding box center [457, 214] width 915 height 429
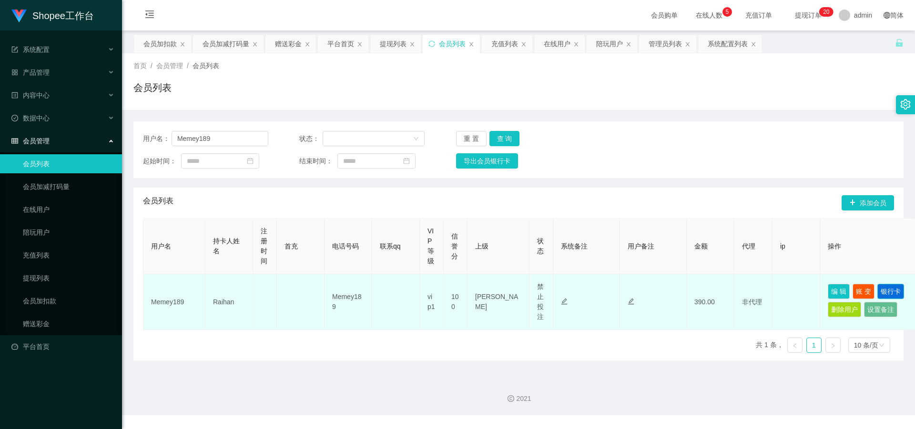
click at [893, 292] on button "银行卡" at bounding box center [890, 291] width 27 height 15
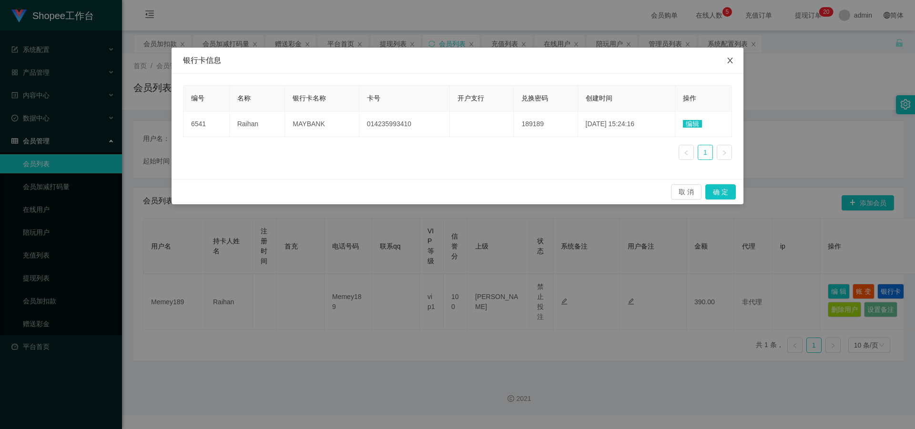
click at [732, 63] on icon "图标: close" at bounding box center [729, 61] width 5 height 6
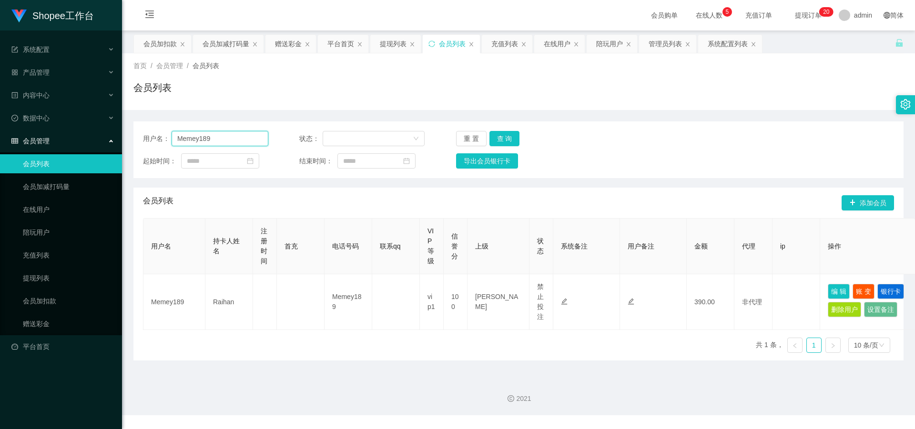
paste input "how10201995"
drag, startPoint x: 225, startPoint y: 137, endPoint x: 91, endPoint y: 129, distance: 134.6
click at [80, 132] on section "Shopee工作台 系统配置 产品管理 内容中心 数据中心 会员管理 会员列表 会员加减打码量 在线用户 陪玩用户 充值列表 提现列表 会员加扣款 赠送彩金 …" at bounding box center [457, 207] width 915 height 415
type input "how10201995"
click at [506, 142] on button "查 询" at bounding box center [504, 138] width 30 height 15
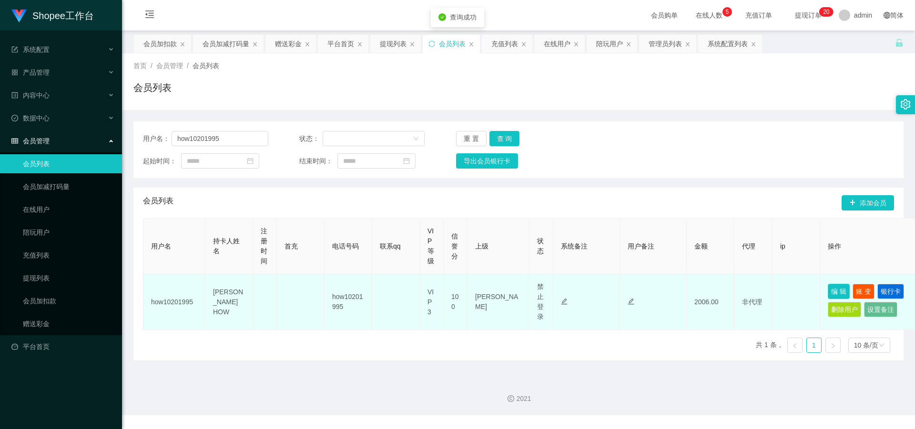
click at [845, 294] on button "编 辑" at bounding box center [839, 291] width 22 height 15
type input "how10201995"
type input "CHIN HONG HOW"
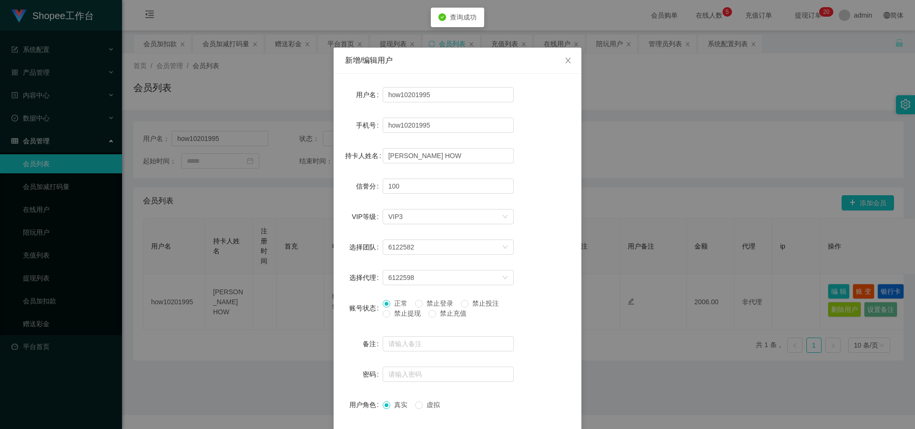
click at [737, 127] on div "新增/编辑用户 用户名 how10201995 手机号 how10201995 持卡人姓名 CHIN HONG HOW 信誉分 100 VIP等级 选择VIP…" at bounding box center [457, 214] width 915 height 429
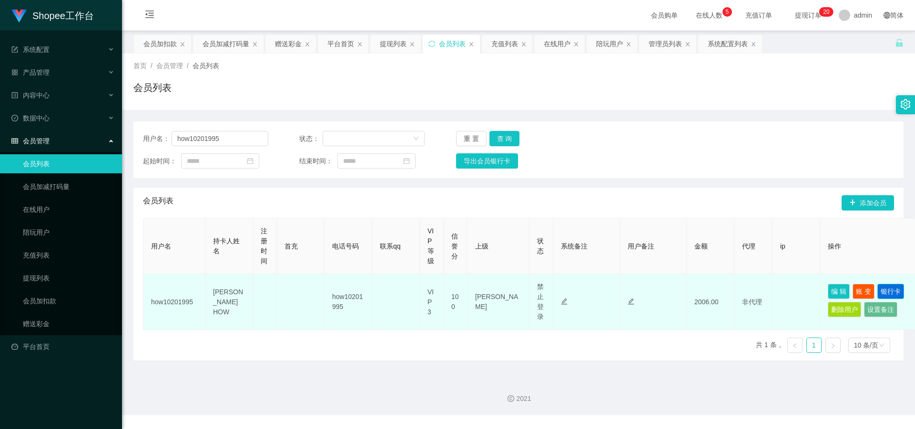
click at [892, 294] on button "银行卡" at bounding box center [890, 291] width 27 height 15
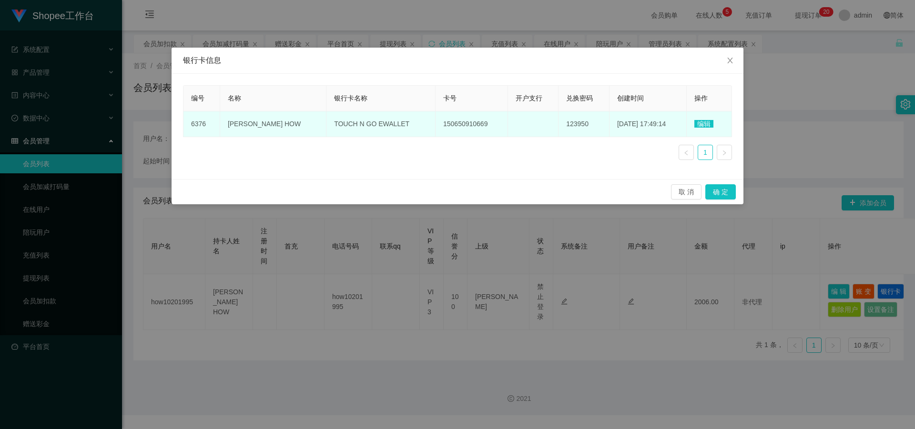
click at [448, 122] on span "150650910669" at bounding box center [465, 124] width 44 height 8
copy span "150650910669"
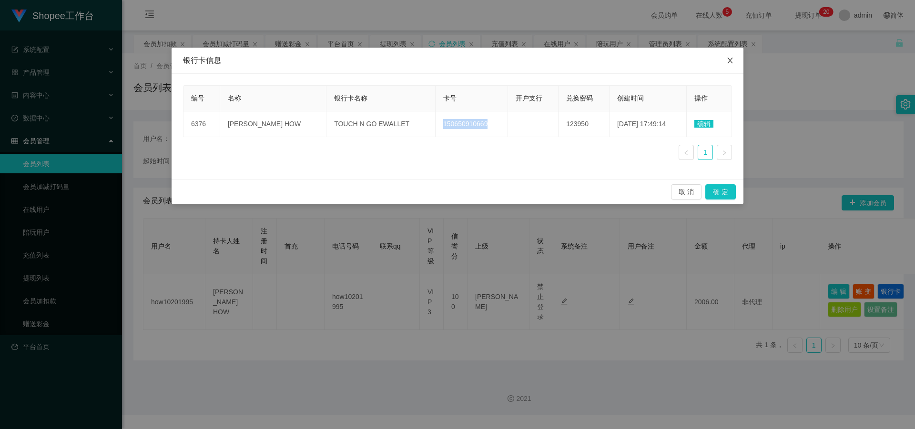
click at [729, 62] on icon "图标: close" at bounding box center [729, 61] width 5 height 6
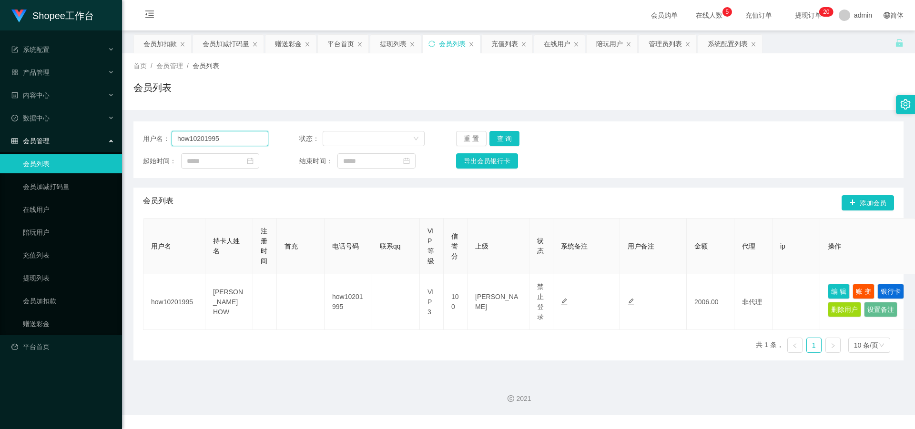
drag, startPoint x: 218, startPoint y: 139, endPoint x: 119, endPoint y: 140, distance: 99.1
click at [119, 140] on section "Shopee工作台 系统配置 产品管理 内容中心 数据中心 会员管理 会员列表 会员加减打码量 在线用户 陪玩用户 充值列表 提现列表 会员加扣款 赠送彩金 …" at bounding box center [457, 207] width 915 height 415
click at [34, 280] on link "提现列表" at bounding box center [68, 278] width 91 height 19
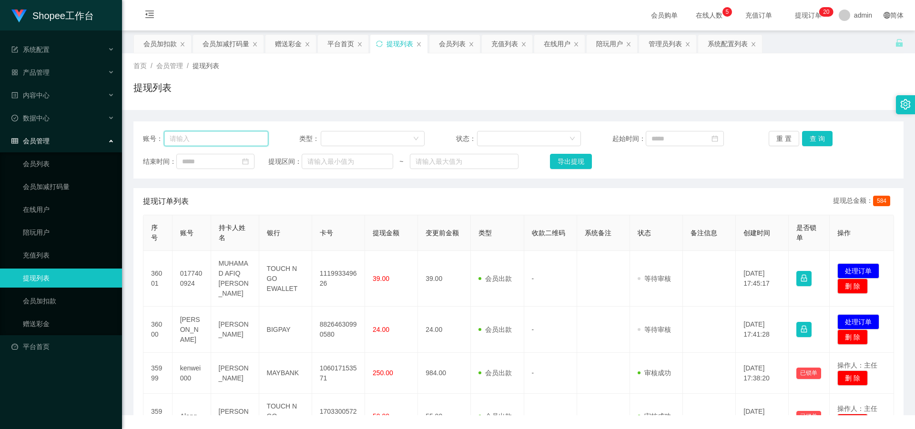
click at [207, 138] on input "text" at bounding box center [216, 138] width 104 height 15
paste input "how10201995"
type input "how10201995"
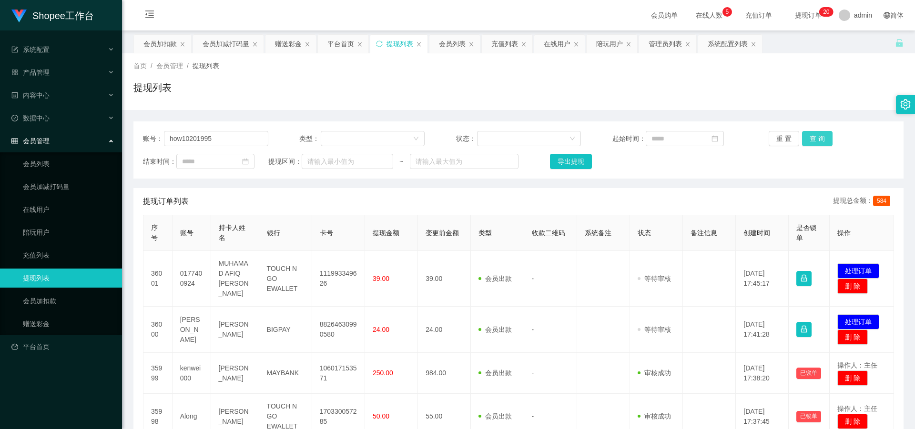
click at [810, 136] on button "查 询" at bounding box center [817, 138] width 30 height 15
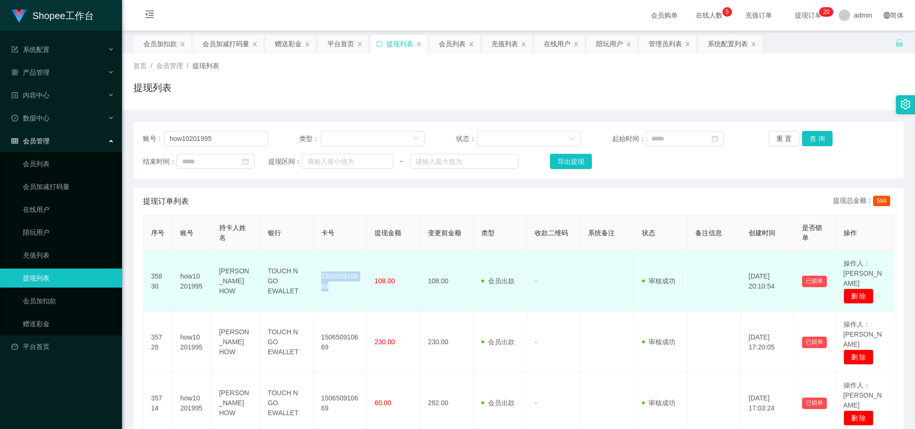
drag, startPoint x: 320, startPoint y: 268, endPoint x: 334, endPoint y: 283, distance: 20.9
click at [334, 283] on td "150650910669" at bounding box center [340, 281] width 53 height 61
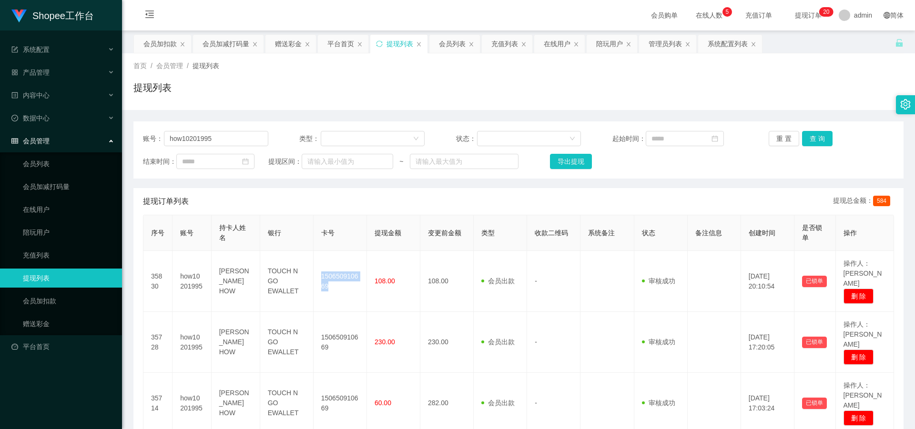
copy td "150650910669"
click at [26, 170] on link "会员列表" at bounding box center [68, 163] width 91 height 19
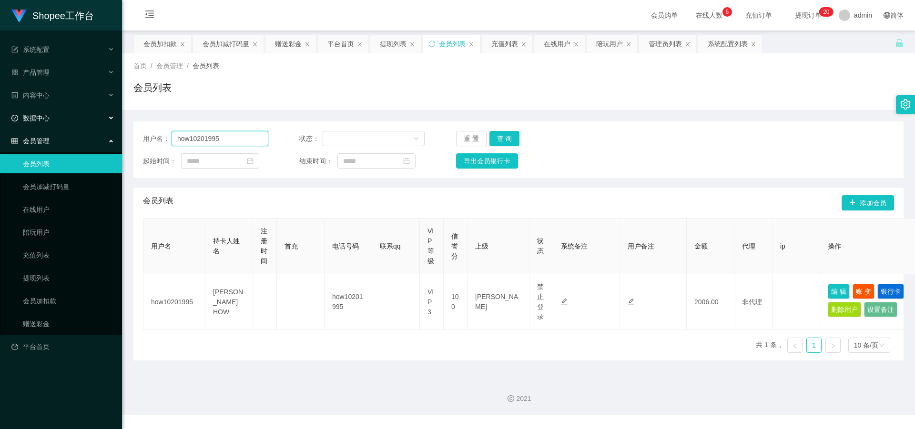
drag, startPoint x: 224, startPoint y: 139, endPoint x: 228, endPoint y: 131, distance: 9.2
click at [61, 126] on section "Shopee工作台 系统配置 产品管理 内容中心 数据中心 会员管理 会员列表 会员加减打码量 在线用户 陪玩用户 充值列表 提现列表 会员加扣款 赠送彩金 …" at bounding box center [457, 207] width 915 height 415
paste input "text"
type input "how"
click at [492, 138] on button "查 询" at bounding box center [504, 138] width 30 height 15
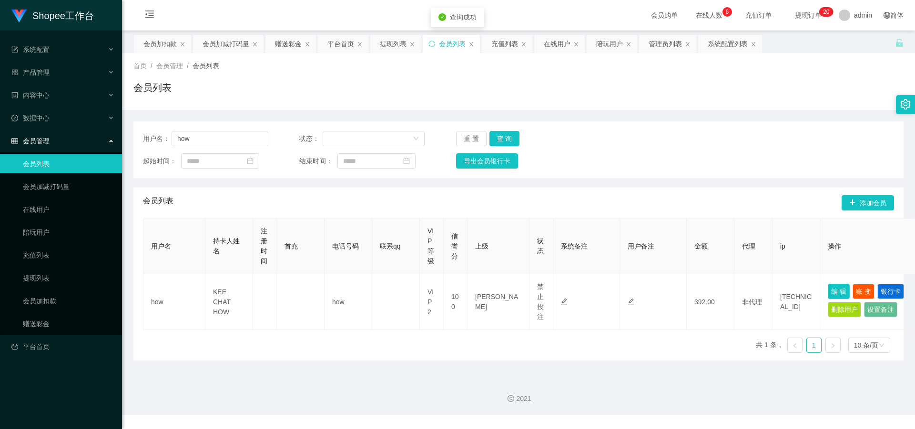
drag, startPoint x: 839, startPoint y: 293, endPoint x: 799, endPoint y: 291, distance: 40.1
click at [839, 293] on button "编 辑" at bounding box center [839, 291] width 22 height 15
type input "how"
type input "KEE CHAT HOW"
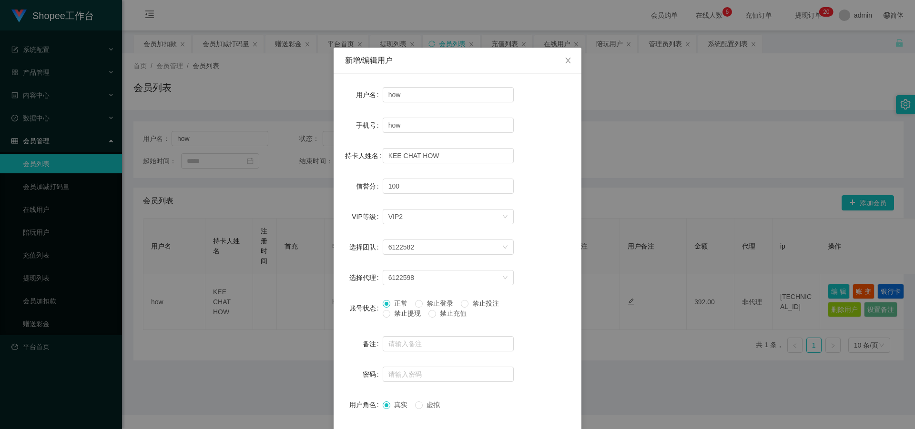
click at [670, 189] on div "新增/编辑用户 用户名 how 手机号 how 持卡人姓名 KEE CHAT HOW 信誉分 100 VIP等级 选择VIP等级 VIP2 选择团队 6122…" at bounding box center [457, 214] width 915 height 429
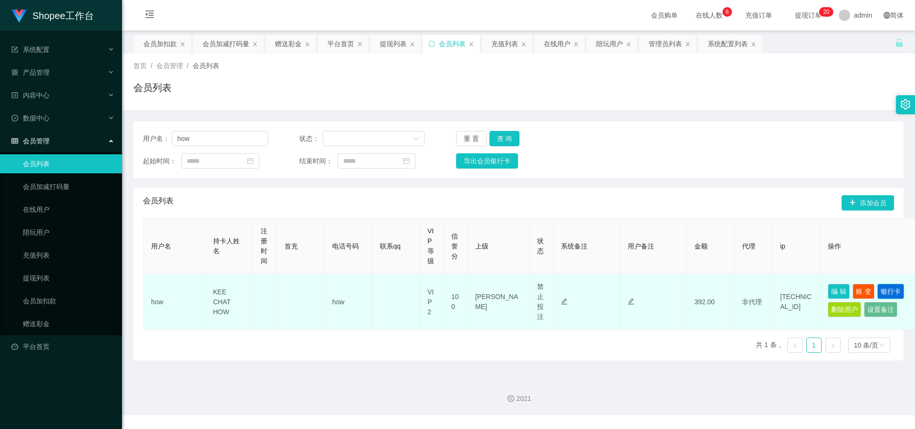
click at [893, 294] on button "银行卡" at bounding box center [890, 291] width 27 height 15
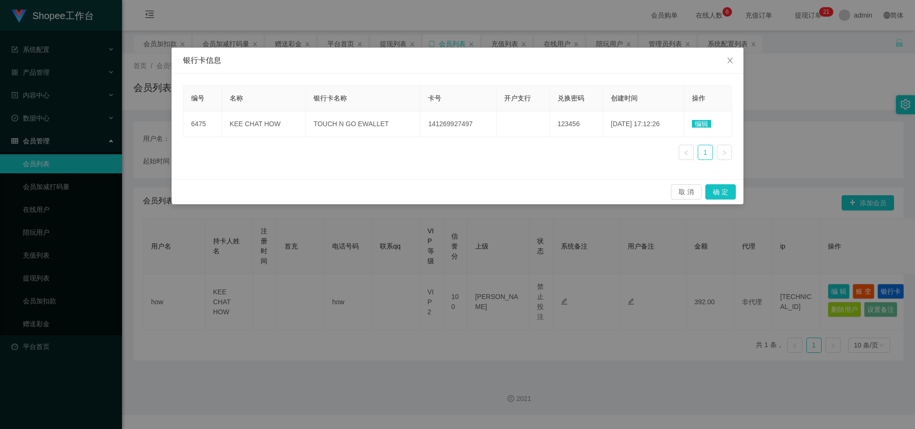
click at [500, 33] on div "银行卡信息 编号 名称 银行卡名称 卡号 开户支行 兑换密码 创建时间 操作 6475 KEE CHAT HOW TOUCH N GO EWALLET 141…" at bounding box center [457, 214] width 915 height 429
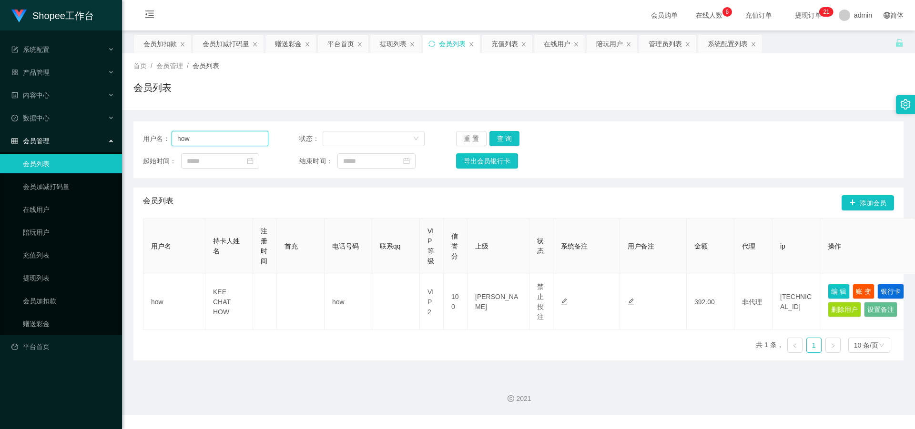
paste input "cbkia96"
drag, startPoint x: 216, startPoint y: 140, endPoint x: 134, endPoint y: 131, distance: 82.5
click at [119, 135] on section "Shopee工作台 系统配置 产品管理 内容中心 数据中心 会员管理 会员列表 会员加减打码量 在线用户 陪玩用户 充值列表 提现列表 会员加扣款 赠送彩金 …" at bounding box center [457, 207] width 915 height 415
type input "cbkia96"
click at [511, 140] on button "查 询" at bounding box center [504, 138] width 30 height 15
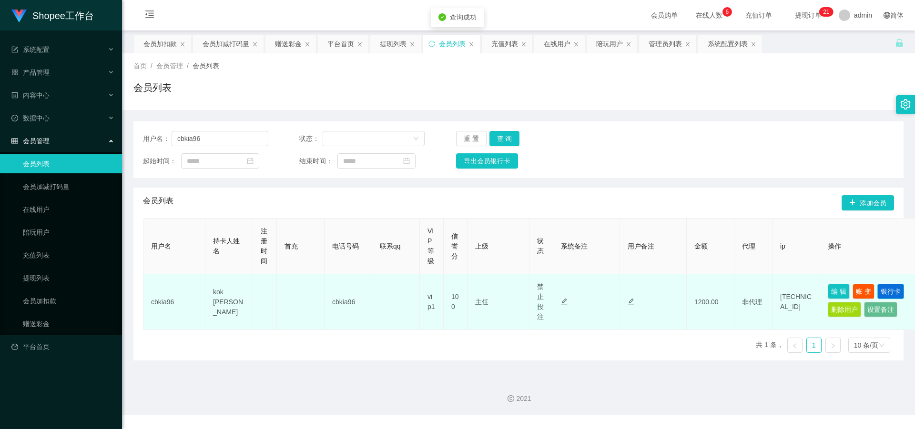
click at [888, 291] on button "银行卡" at bounding box center [890, 291] width 27 height 15
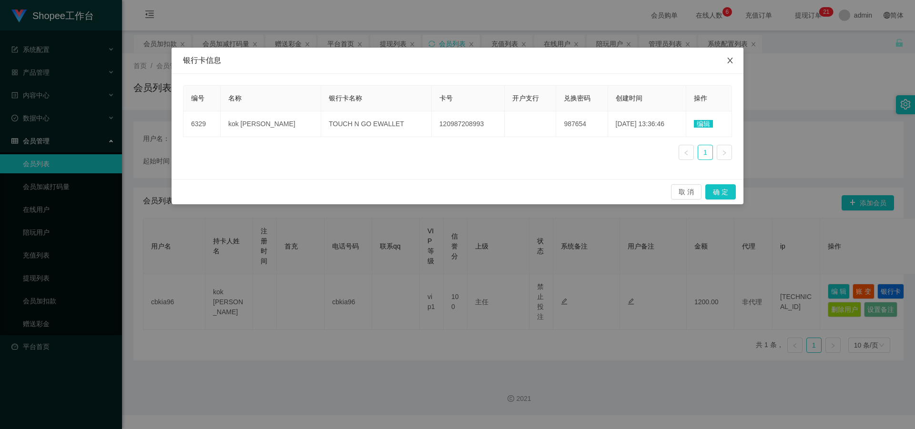
click at [730, 57] on icon "图标: close" at bounding box center [730, 61] width 8 height 8
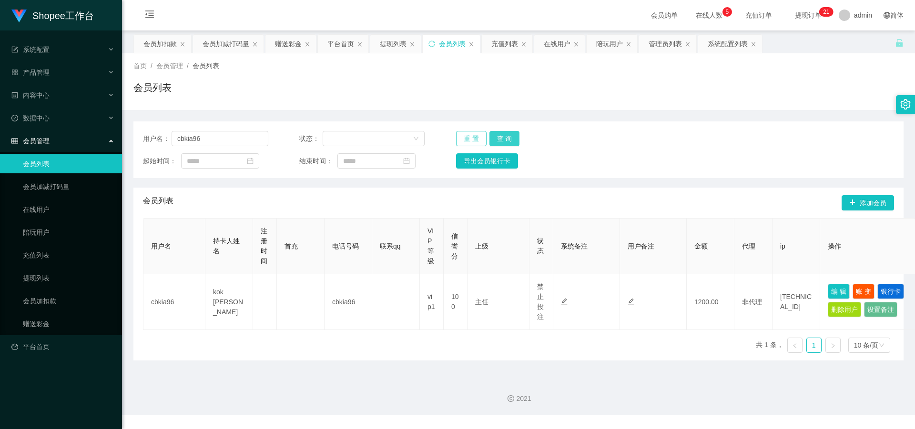
click at [485, 140] on div "重 置 查 询" at bounding box center [518, 138] width 125 height 15
click at [494, 138] on button "查 询" at bounding box center [504, 138] width 30 height 15
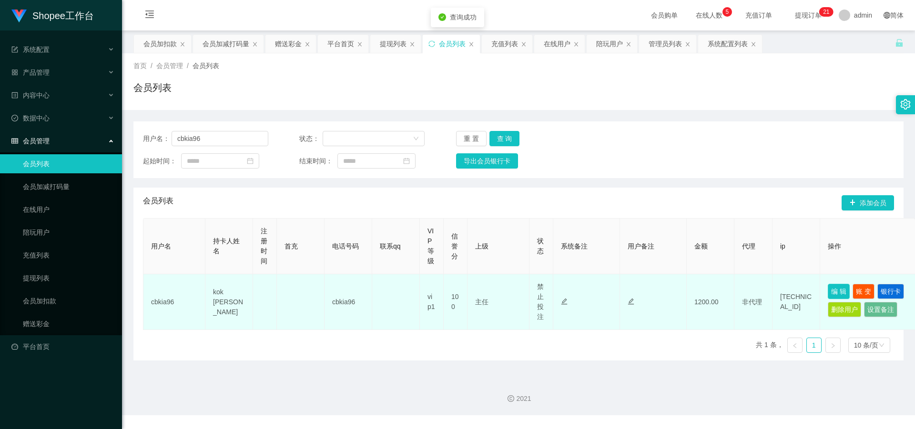
click at [841, 287] on button "编 辑" at bounding box center [839, 291] width 22 height 15
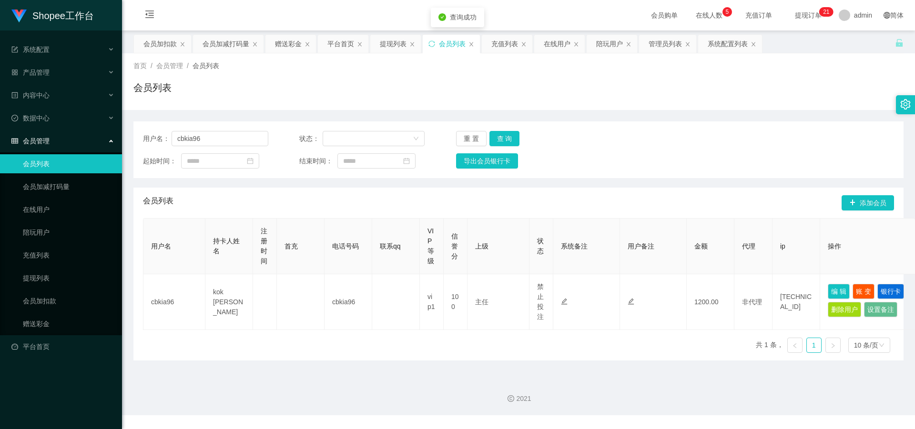
type input "cbkia96"
type input "kok sin hwa"
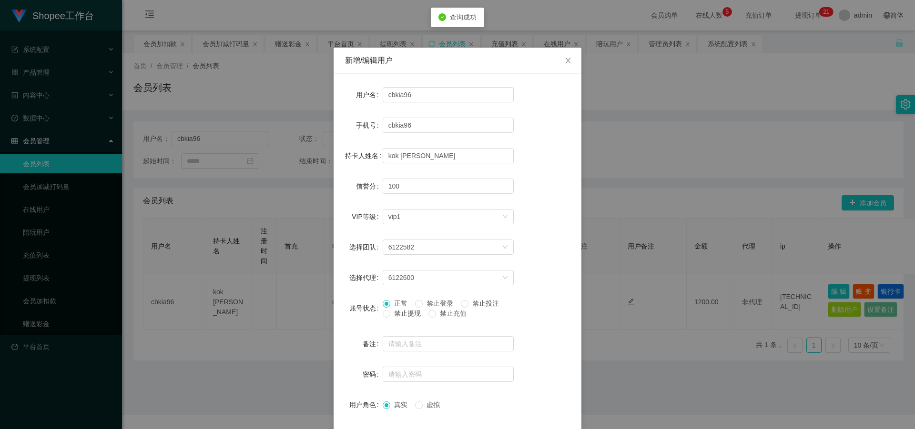
click at [753, 235] on div "新增/编辑用户 用户名 cbkia96 手机号 cbkia96 持卡人姓名 kok sin hwa 信誉分 100 VIP等级 选择VIP等级 vip1 选择…" at bounding box center [457, 214] width 915 height 429
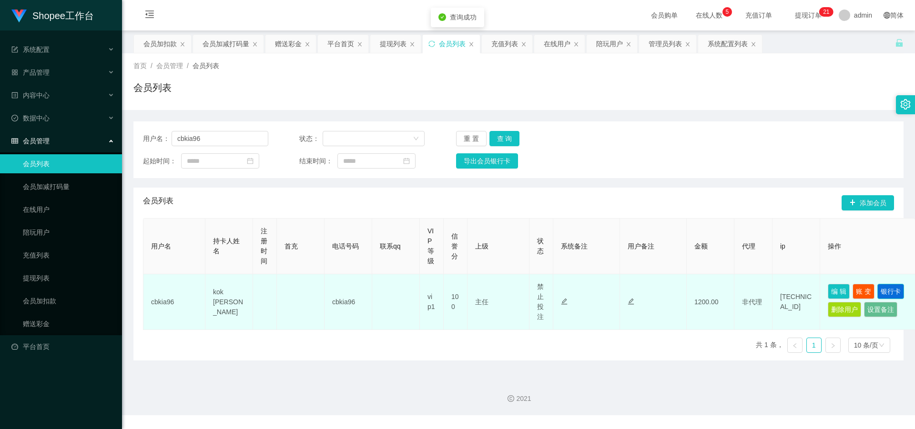
click at [884, 294] on button "银行卡" at bounding box center [890, 291] width 27 height 15
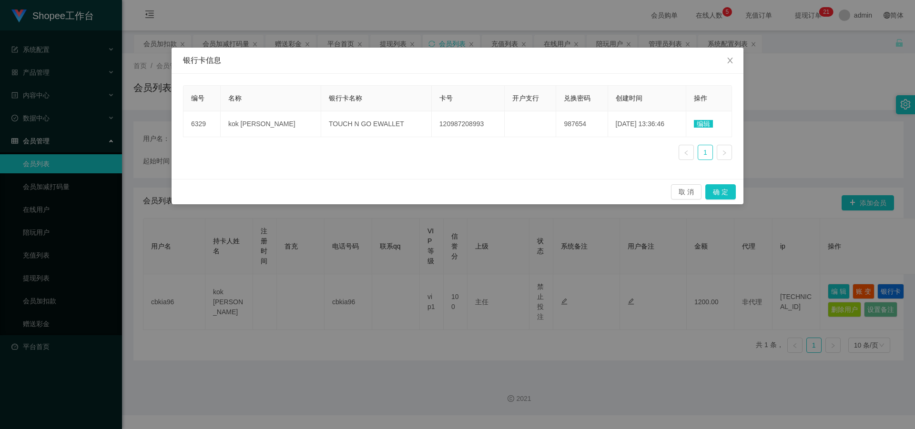
click at [495, 14] on div "银行卡信息 编号 名称 银行卡名称 卡号 开户支行 兑换密码 创建时间 操作 6329 kok sin hwa TOUCH N GO EWALLET 1209…" at bounding box center [457, 214] width 915 height 429
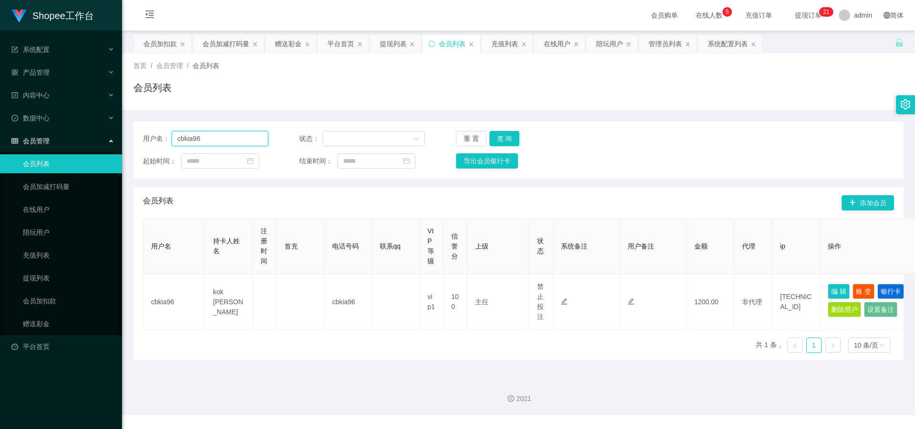
drag, startPoint x: 222, startPoint y: 137, endPoint x: 195, endPoint y: 136, distance: 26.7
click at [84, 136] on section "Shopee工作台 系统配置 产品管理 内容中心 数据中心 会员管理 会员列表 会员加减打码量 在线用户 陪玩用户 充值列表 提现列表 会员加扣款 赠送彩金 …" at bounding box center [457, 207] width 915 height 415
paste input "Keat0224"
type input "Keat0224"
click at [496, 137] on button "查 询" at bounding box center [504, 138] width 30 height 15
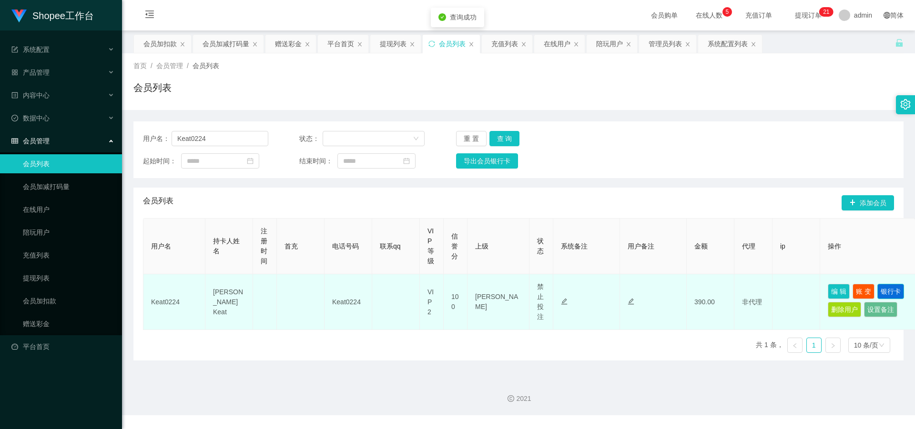
click at [891, 296] on button "银行卡" at bounding box center [890, 291] width 27 height 15
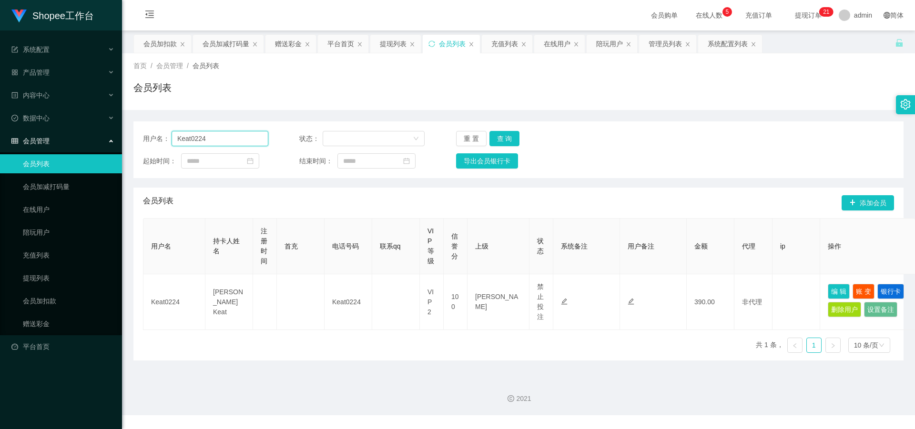
paste input "60143537537"
drag, startPoint x: 218, startPoint y: 133, endPoint x: 131, endPoint y: 130, distance: 86.8
click at [131, 130] on main "关闭左侧 关闭右侧 关闭其它 刷新页面 会员加扣款 会员加减打码量 赠送彩金 平台首页 提现列表 会员列表 充值列表 在线用户 陪玩用户 管理员列表 系统配置…" at bounding box center [518, 200] width 793 height 341
type input "60143537537"
click at [508, 139] on button "查 询" at bounding box center [504, 138] width 30 height 15
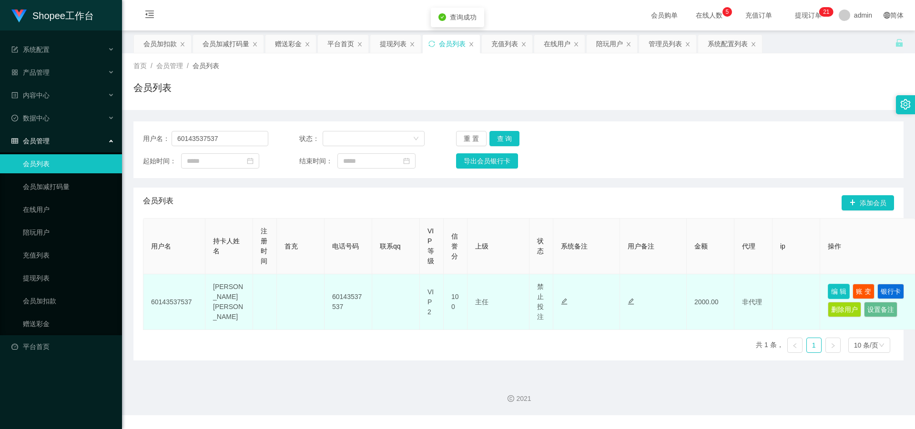
click at [837, 291] on button "编 辑" at bounding box center [839, 291] width 22 height 15
type input "60143537537"
type input "andrew lee"
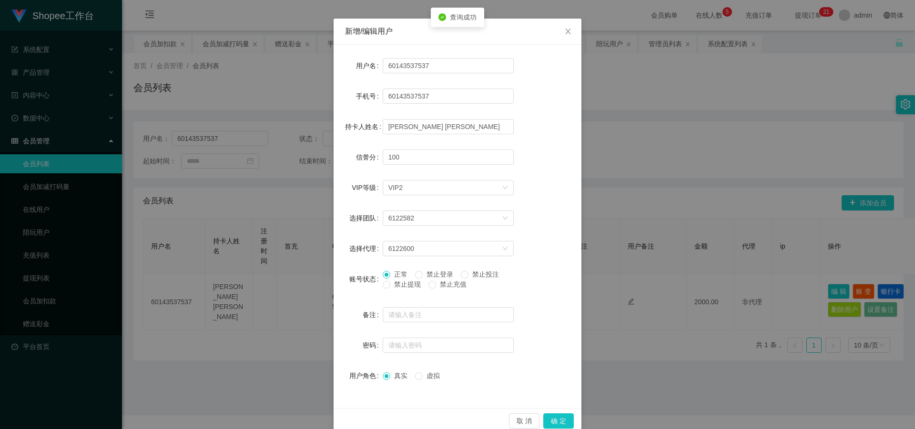
scroll to position [45, 0]
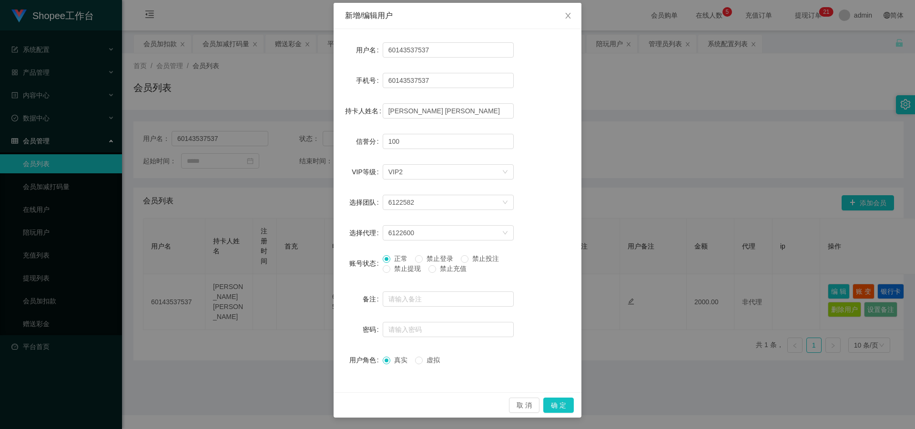
click at [620, 193] on div "新增/编辑用户 用户名 60143537537 手机号 60143537537 持卡人姓名 andrew lee 信誉分 100 VIP等级 选择VIP等级 …" at bounding box center [457, 214] width 915 height 429
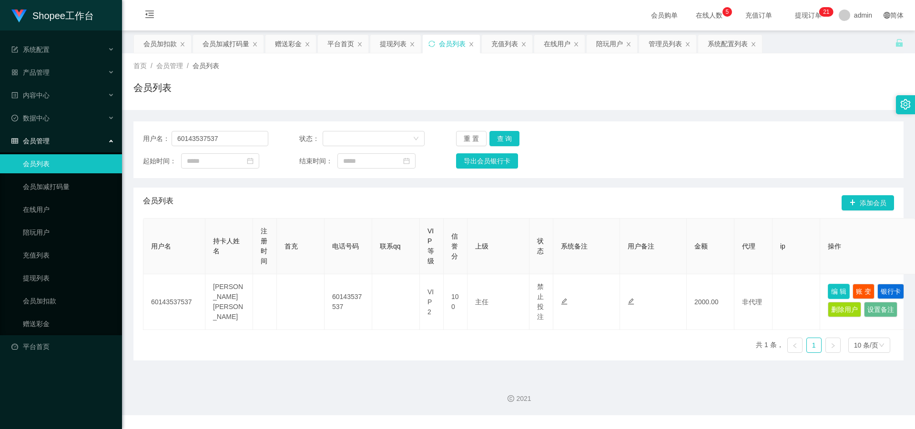
scroll to position [0, 0]
drag, startPoint x: 899, startPoint y: 293, endPoint x: 848, endPoint y: 283, distance: 51.6
click at [898, 293] on button "银行卡" at bounding box center [890, 291] width 27 height 15
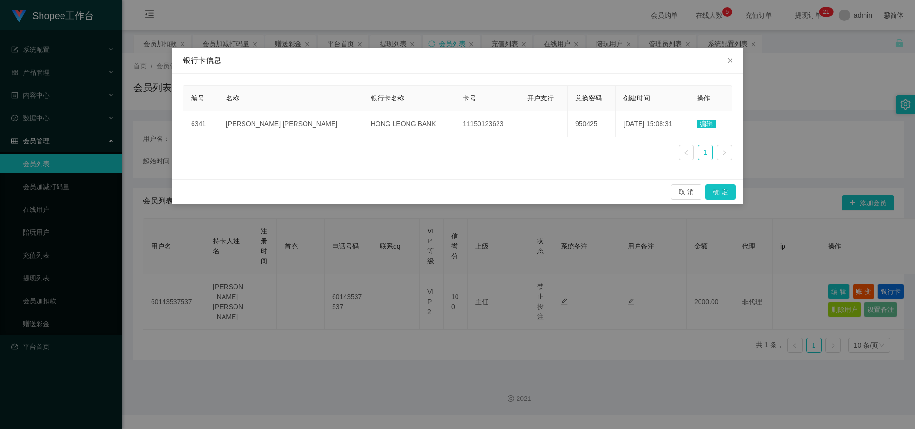
click at [798, 83] on div "银行卡信息 编号 名称 银行卡名称 卡号 开户支行 兑换密码 创建时间 操作 6341 andrew lee HONG LEONG BANK 11150123…" at bounding box center [457, 214] width 915 height 429
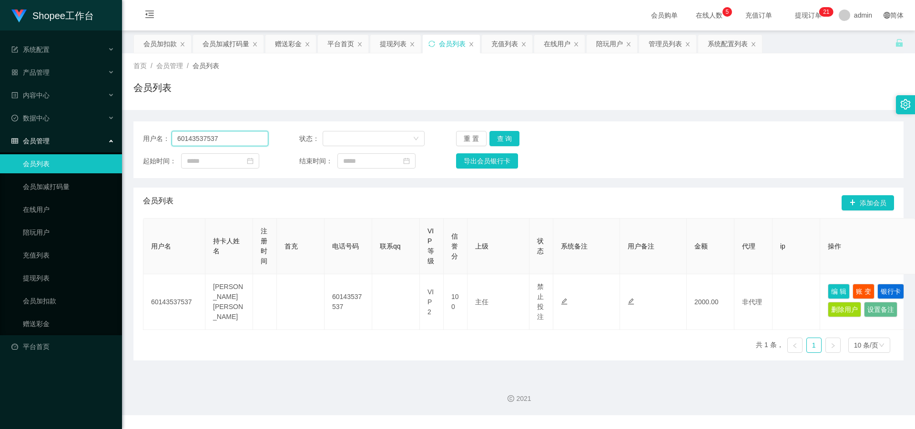
drag, startPoint x: 222, startPoint y: 138, endPoint x: 73, endPoint y: 133, distance: 149.2
click at [73, 133] on section "Shopee工作台 系统配置 产品管理 内容中心 数据中心 会员管理 会员列表 会员加减打码量 在线用户 陪玩用户 充值列表 提现列表 会员加扣款 赠送彩金 …" at bounding box center [457, 207] width 915 height 415
paste input "Liawlcjoe"
click at [508, 135] on button "查 询" at bounding box center [504, 138] width 30 height 15
click at [900, 294] on button "银行卡" at bounding box center [890, 291] width 27 height 15
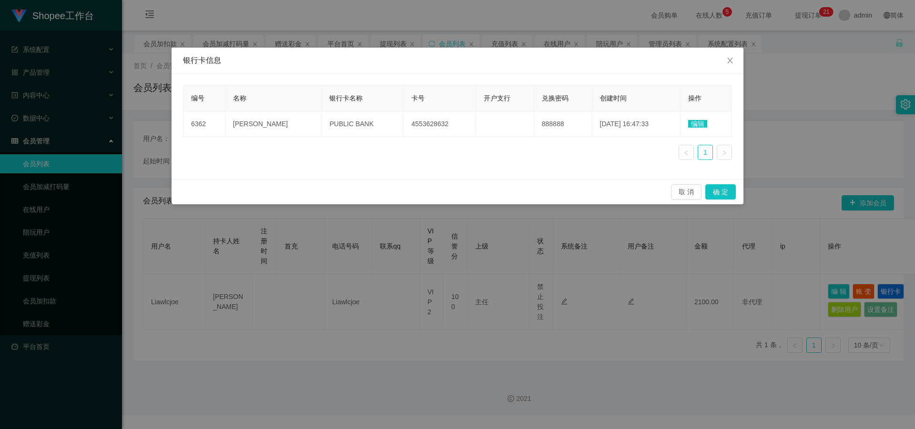
click at [774, 61] on div "银行卡信息 编号 名称 银行卡名称 卡号 开户支行 兑换密码 创建时间 操作 6362 Liaw leong chun PUBLIC BANK 4553628…" at bounding box center [457, 214] width 915 height 429
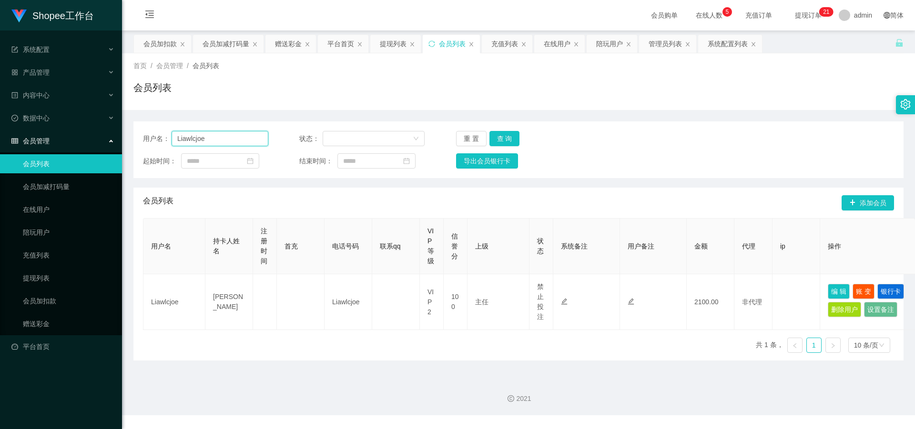
paste input "Torres110"
drag, startPoint x: 123, startPoint y: 140, endPoint x: 115, endPoint y: 140, distance: 7.6
click at [114, 140] on section "Shopee工作台 系统配置 产品管理 内容中心 数据中心 会员管理 会员列表 会员加减打码量 在线用户 陪玩用户 充值列表 提现列表 会员加扣款 赠送彩金 …" at bounding box center [457, 207] width 915 height 415
click at [500, 142] on button "查 询" at bounding box center [504, 138] width 30 height 15
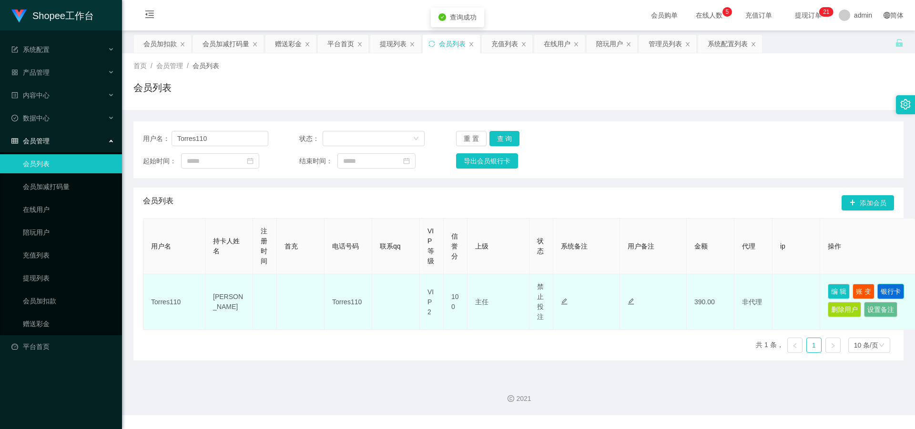
click at [900, 291] on button "银行卡" at bounding box center [890, 291] width 27 height 15
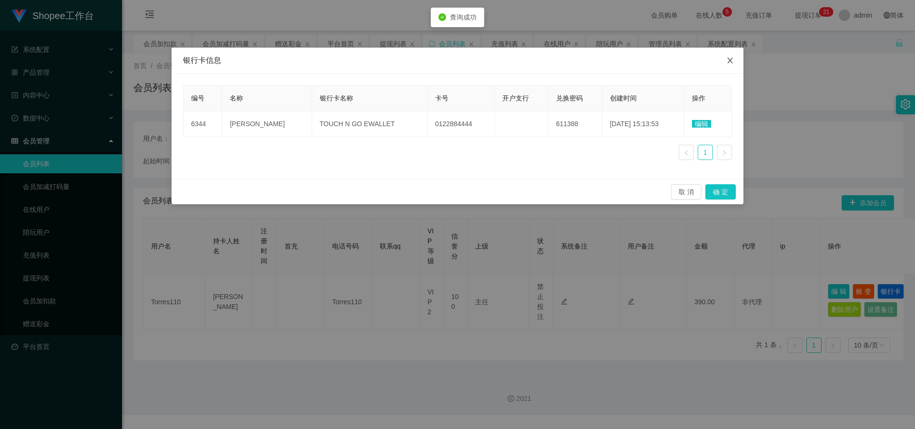
click at [730, 61] on icon "图标: close" at bounding box center [729, 61] width 5 height 6
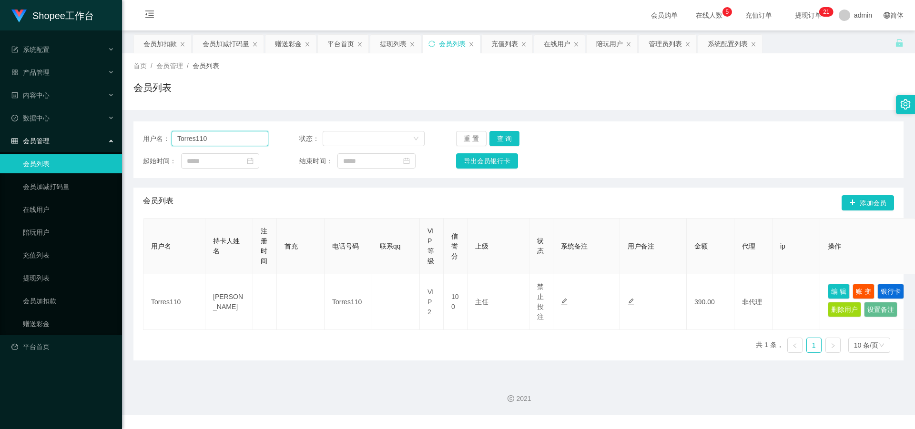
drag, startPoint x: 220, startPoint y: 138, endPoint x: 82, endPoint y: 139, distance: 137.2
click at [82, 139] on section "Shopee工作台 系统配置 产品管理 内容中心 数据中心 会员管理 会员列表 会员加减打码量 在线用户 陪玩用户 充值列表 提现列表 会员加扣款 赠送彩金 …" at bounding box center [457, 207] width 915 height 415
paste input "Liawlcjoe"
click at [506, 140] on button "查 询" at bounding box center [504, 138] width 30 height 15
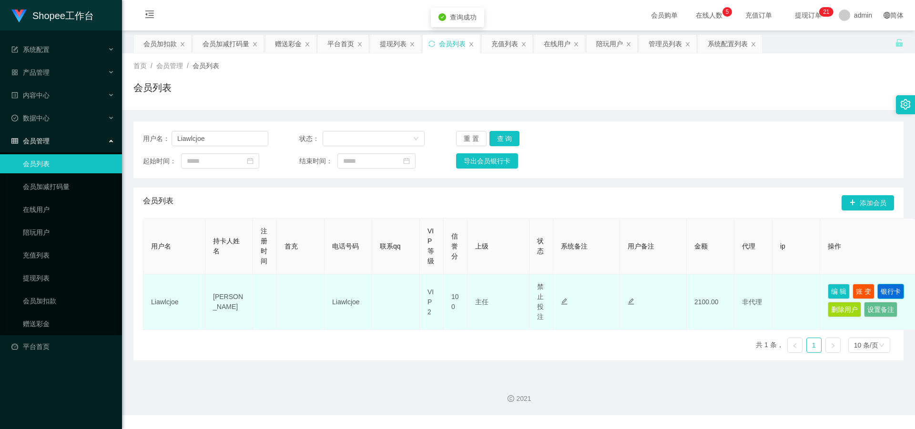
click at [882, 290] on button "银行卡" at bounding box center [890, 291] width 27 height 15
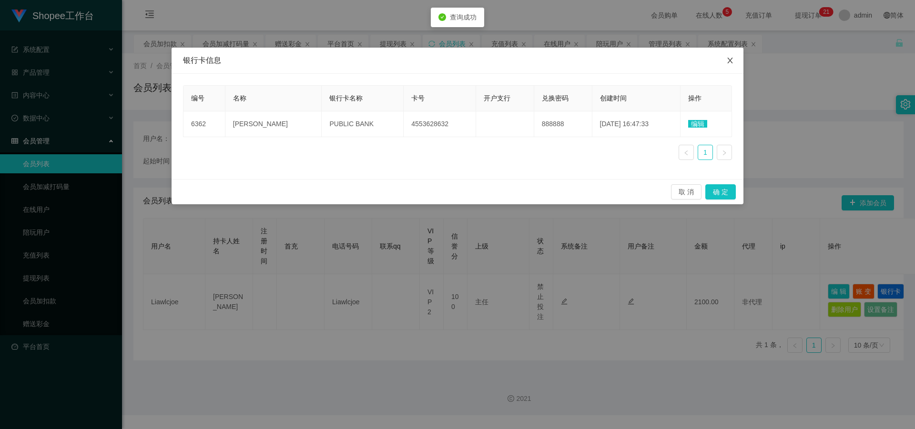
click at [731, 54] on span "Close" at bounding box center [730, 61] width 27 height 27
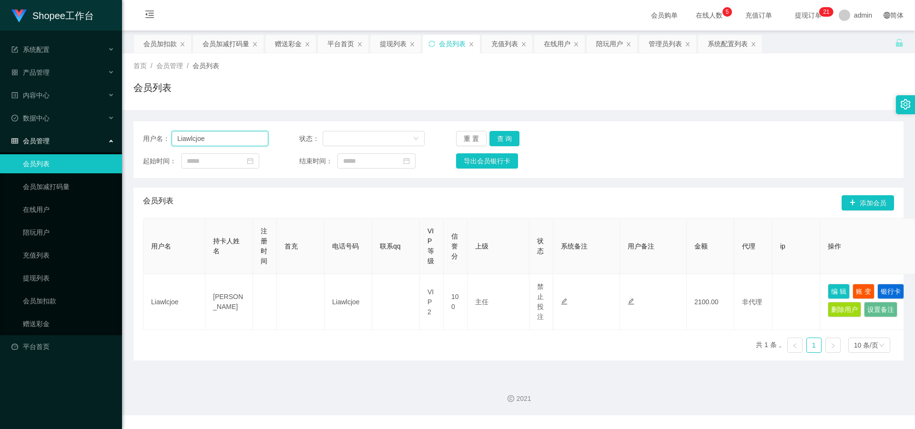
drag, startPoint x: 210, startPoint y: 137, endPoint x: 143, endPoint y: 139, distance: 66.7
click at [143, 139] on div "用户名： Liawlcjoe" at bounding box center [205, 138] width 125 height 15
paste input "1234566"
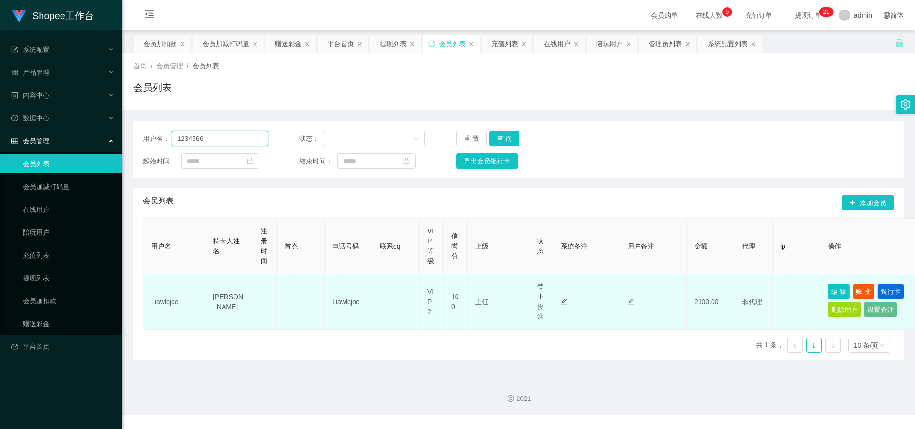
type input "1234566"
drag, startPoint x: 830, startPoint y: 291, endPoint x: 836, endPoint y: 286, distance: 8.1
click at [831, 291] on button "编 辑" at bounding box center [839, 291] width 22 height 15
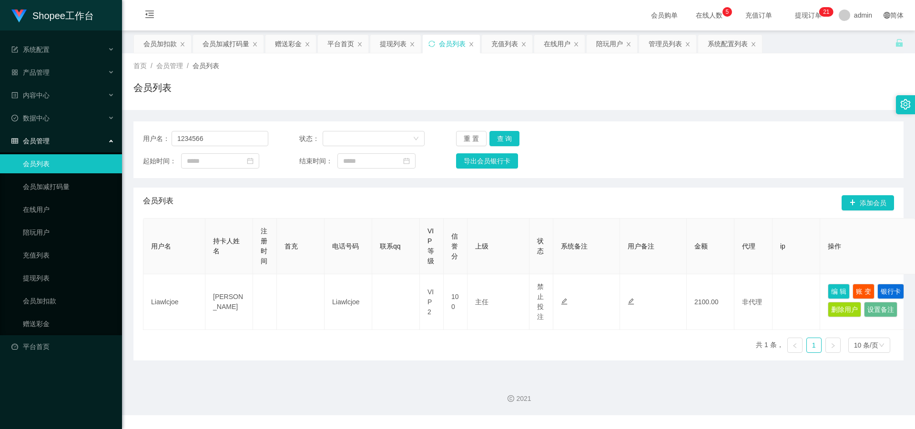
type input "Liawlcjoe"
type input "Liaw leong chun"
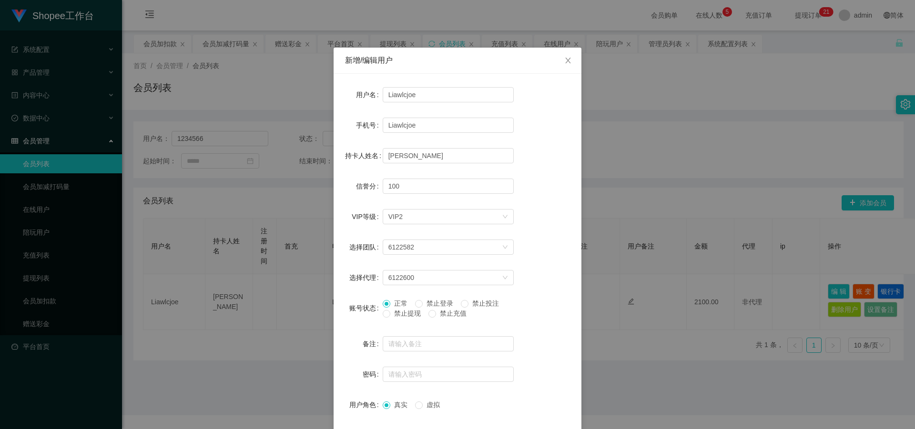
click at [675, 172] on div "新增/编辑用户 用户名 Liawlcjoe 手机号 Liawlcjoe 持卡人姓名 Liaw leong chun 信誉分 100 VIP等级 选择VIP等级…" at bounding box center [457, 214] width 915 height 429
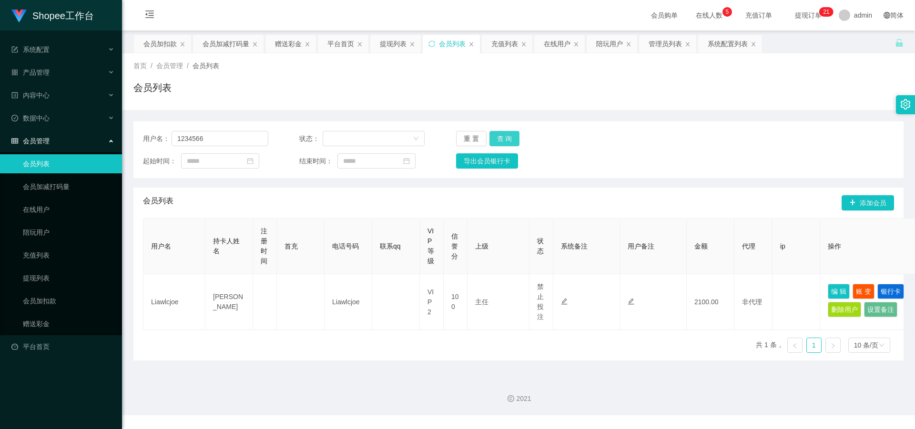
click at [496, 133] on button "查 询" at bounding box center [504, 138] width 30 height 15
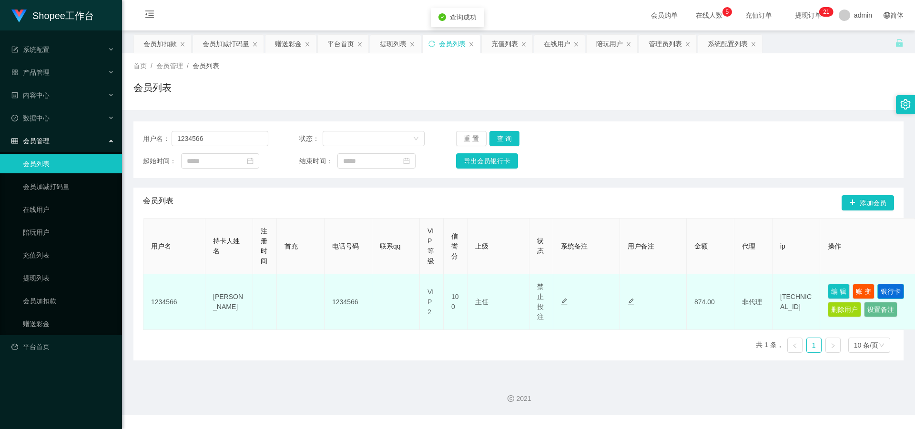
click at [896, 292] on button "银行卡" at bounding box center [890, 291] width 27 height 15
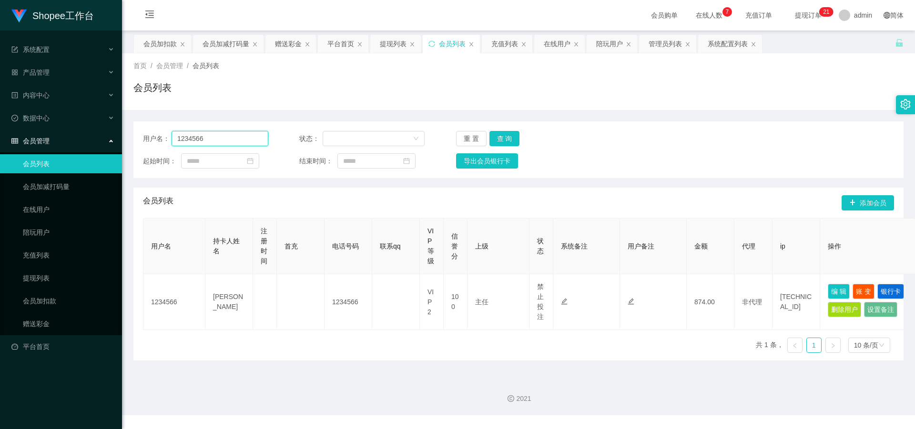
paste input "how10201995"
drag, startPoint x: 218, startPoint y: 142, endPoint x: 56, endPoint y: 137, distance: 162.6
click at [51, 137] on section "Shopee工作台 系统配置 产品管理 内容中心 数据中心 会员管理 会员列表 会员加减打码量 在线用户 陪玩用户 充值列表 提现列表 会员加扣款 赠送彩金 …" at bounding box center [457, 207] width 915 height 415
type input "how10201995"
click at [509, 138] on button "查 询" at bounding box center [504, 138] width 30 height 15
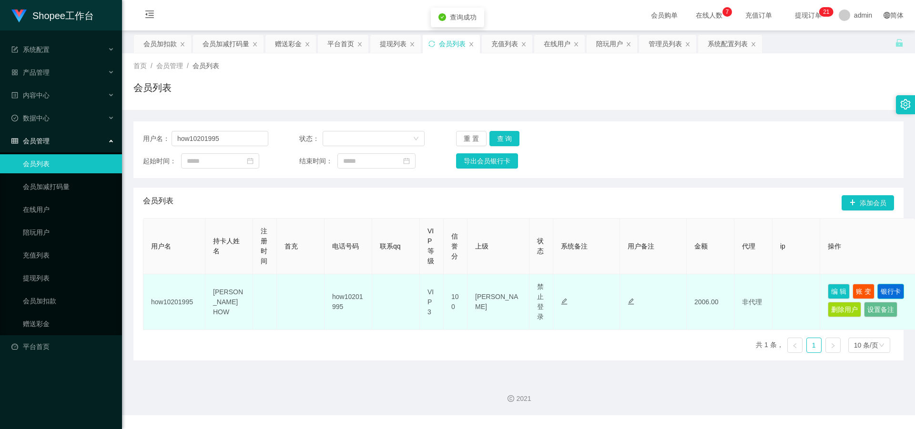
click at [889, 294] on button "银行卡" at bounding box center [890, 291] width 27 height 15
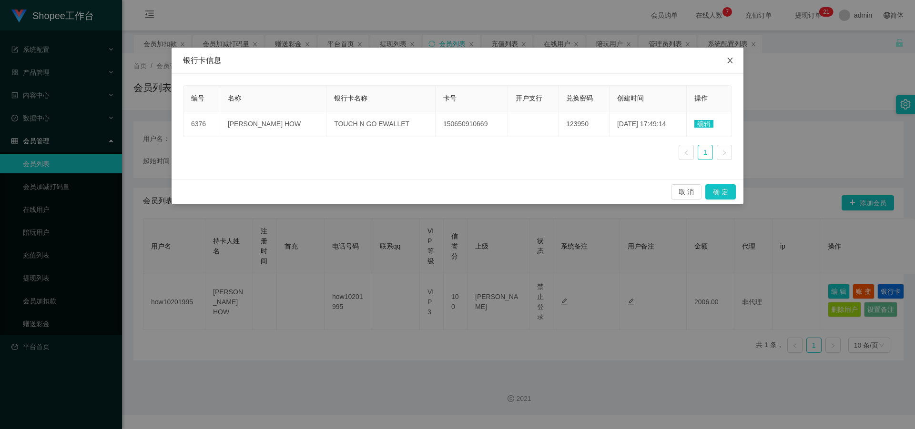
click at [731, 61] on icon "图标: close" at bounding box center [730, 61] width 8 height 8
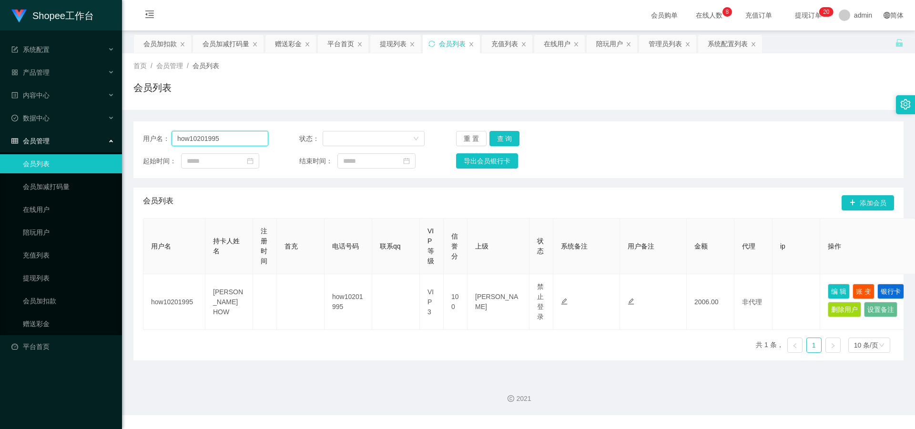
drag, startPoint x: 203, startPoint y: 141, endPoint x: 83, endPoint y: 140, distance: 119.6
click at [83, 140] on section "Shopee工作台 系统配置 产品管理 内容中心 数据中心 会员管理 会员列表 会员加减打码量 在线用户 陪玩用户 充值列表 提现列表 会员加扣款 赠送彩金 …" at bounding box center [457, 207] width 915 height 415
click at [516, 136] on button "查 询" at bounding box center [504, 138] width 30 height 15
click at [506, 139] on button "查 询" at bounding box center [504, 138] width 30 height 15
